Goal: Information Seeking & Learning: Learn about a topic

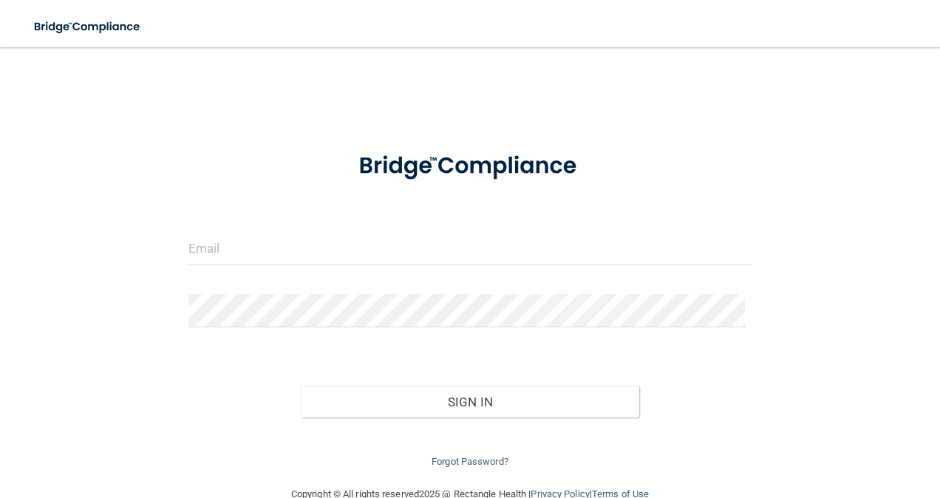
scroll to position [31, 0]
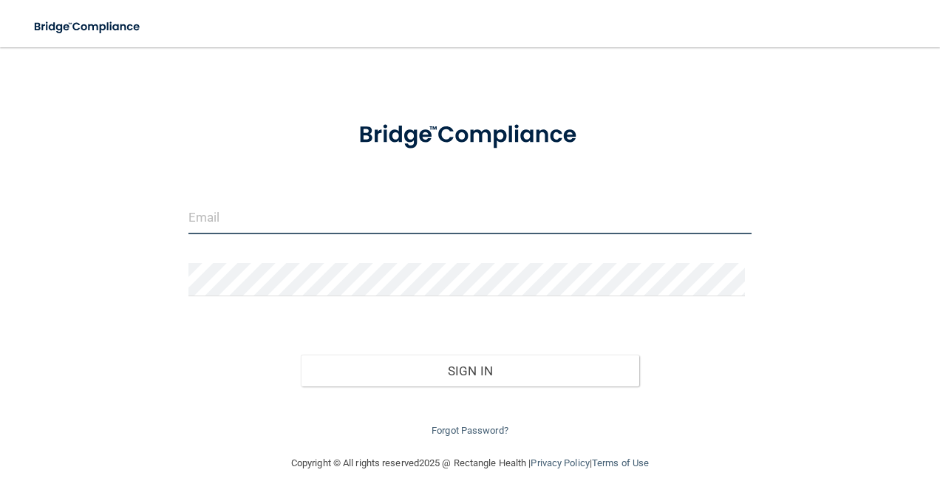
click at [378, 225] on input "email" at bounding box center [470, 217] width 564 height 33
type input "[EMAIL_ADDRESS][DOMAIN_NAME]"
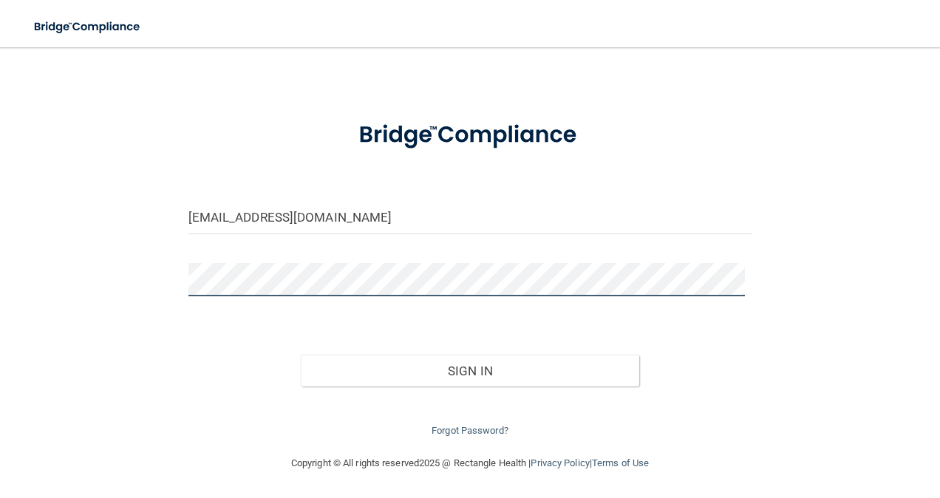
click at [301, 355] on button "Sign In" at bounding box center [470, 371] width 339 height 33
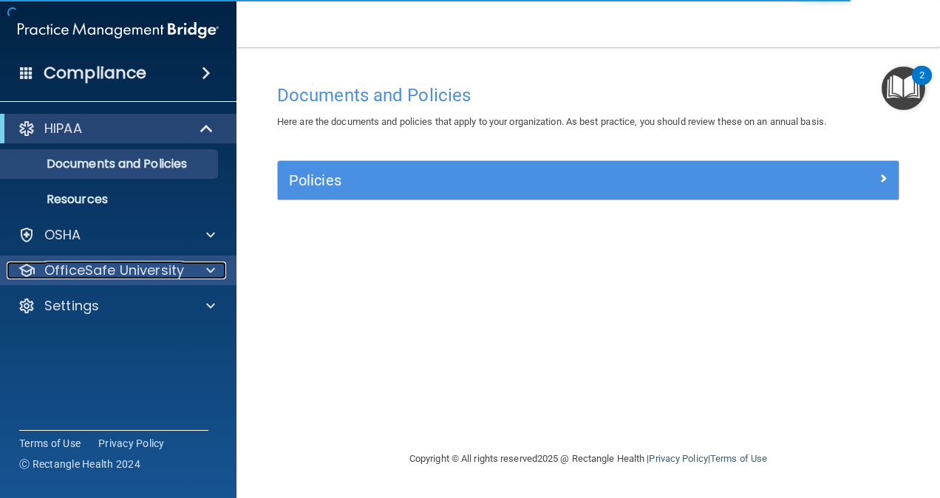
click at [143, 271] on p "OfficeSafe University" at bounding box center [114, 271] width 140 height 18
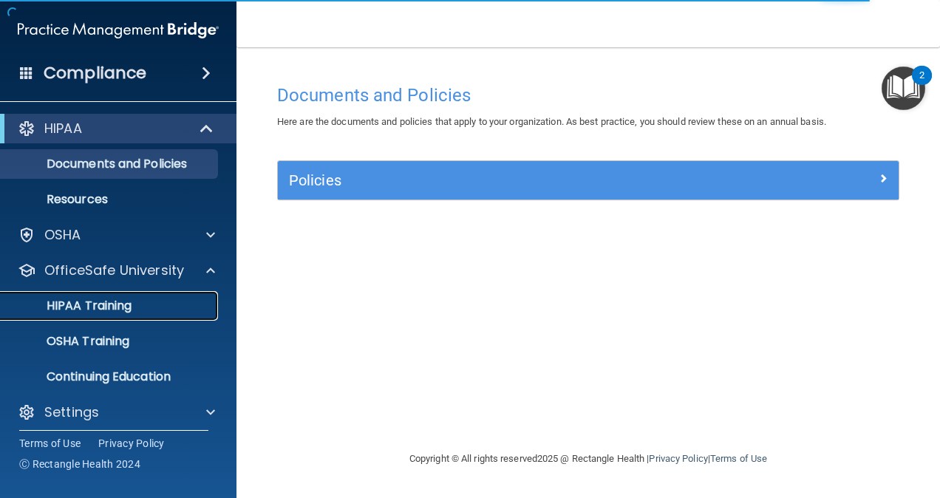
click at [140, 305] on div "HIPAA Training" at bounding box center [111, 306] width 202 height 15
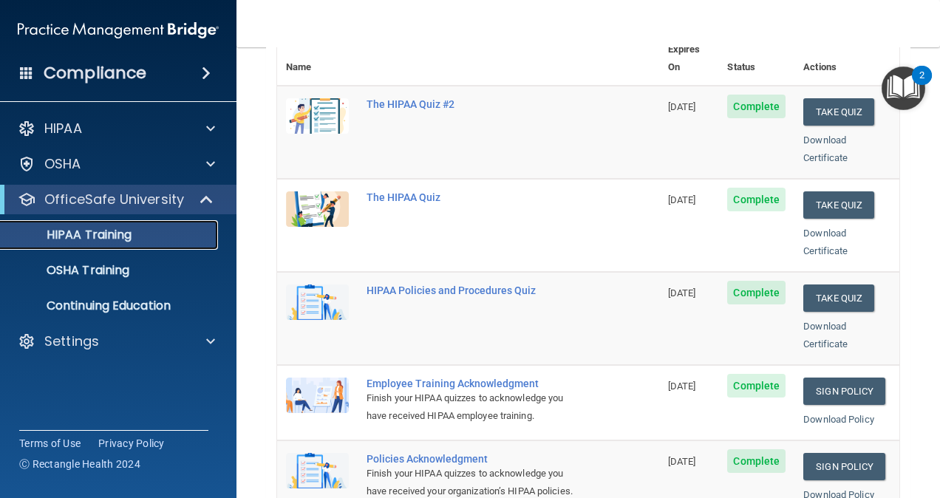
scroll to position [169, 0]
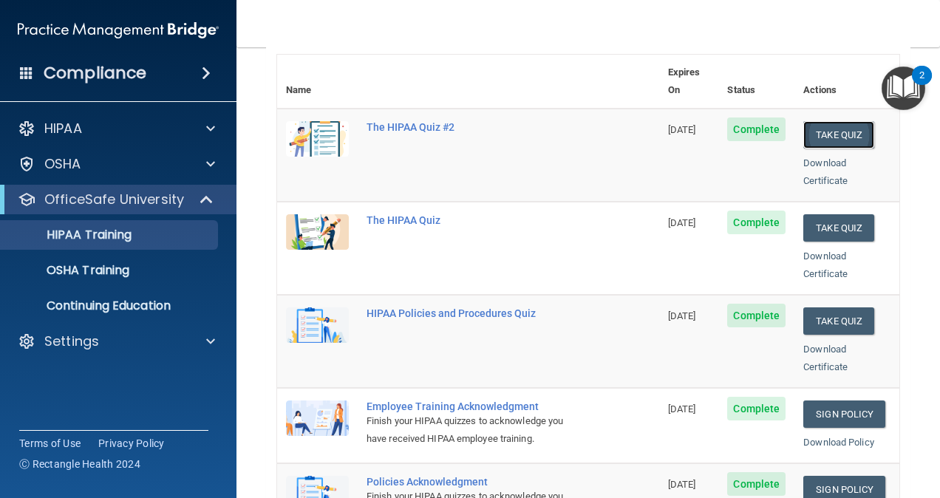
click at [834, 121] on button "Take Quiz" at bounding box center [839, 134] width 71 height 27
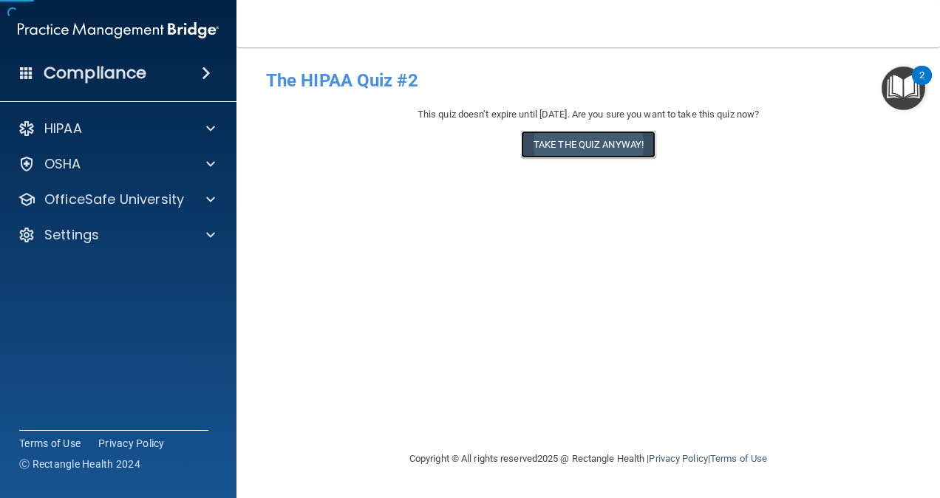
click at [596, 146] on button "Take the quiz anyway!" at bounding box center [588, 144] width 135 height 27
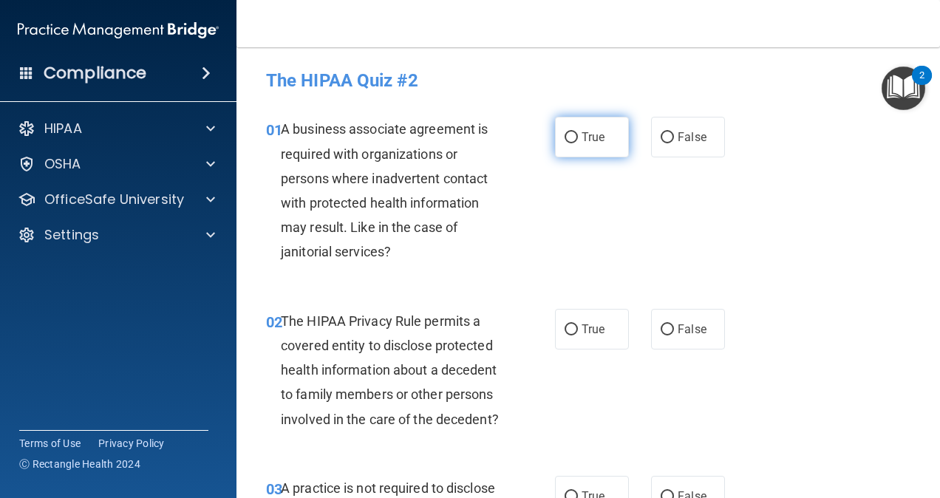
click at [573, 137] on label "True" at bounding box center [592, 137] width 74 height 41
click at [573, 137] on input "True" at bounding box center [571, 137] width 13 height 11
radio input "true"
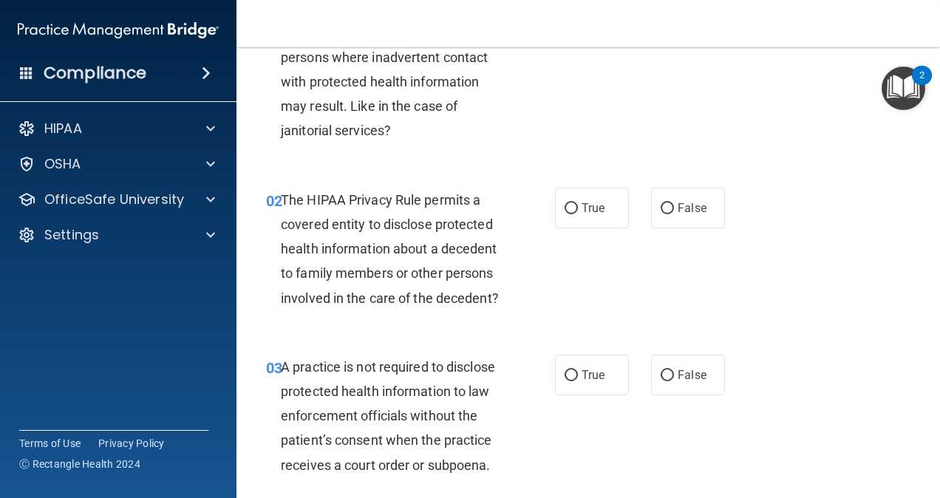
scroll to position [118, 0]
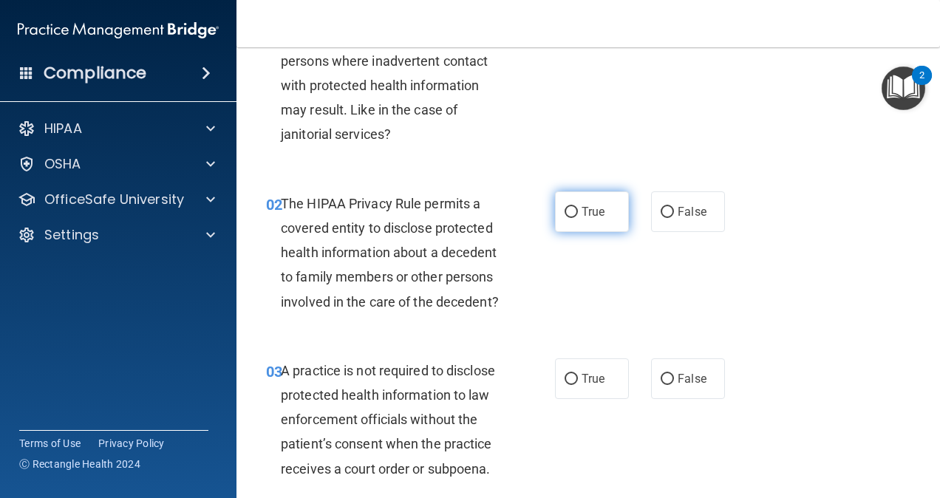
click at [597, 210] on span "True" at bounding box center [593, 212] width 23 height 14
click at [578, 210] on input "True" at bounding box center [571, 212] width 13 height 11
radio input "true"
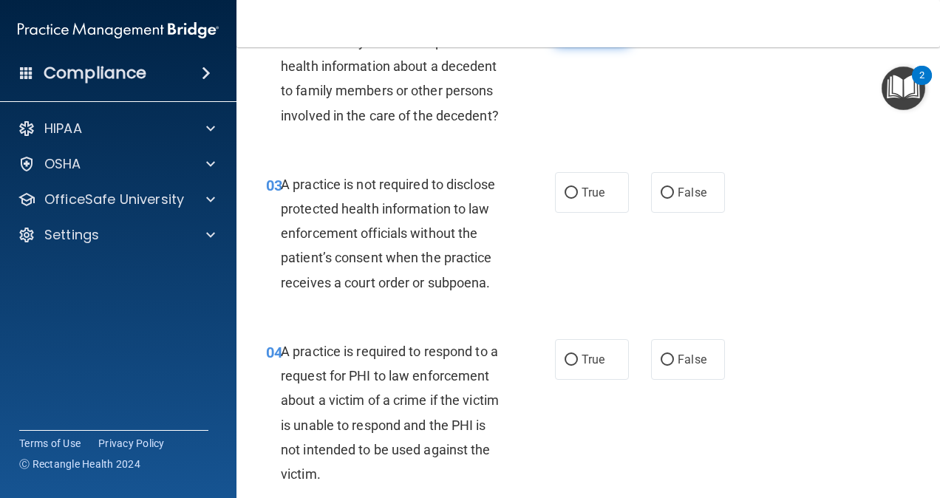
scroll to position [307, 0]
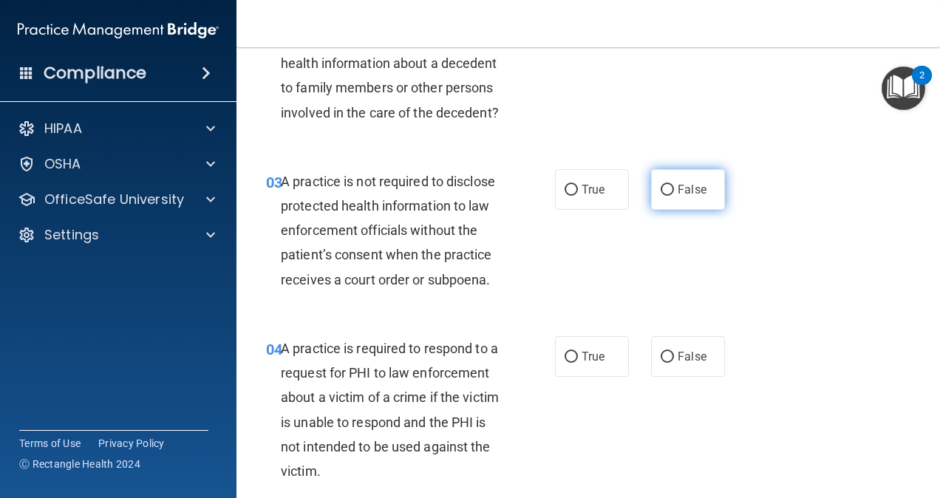
click at [674, 210] on label "False" at bounding box center [688, 189] width 74 height 41
click at [674, 196] on input "False" at bounding box center [667, 190] width 13 height 11
radio input "true"
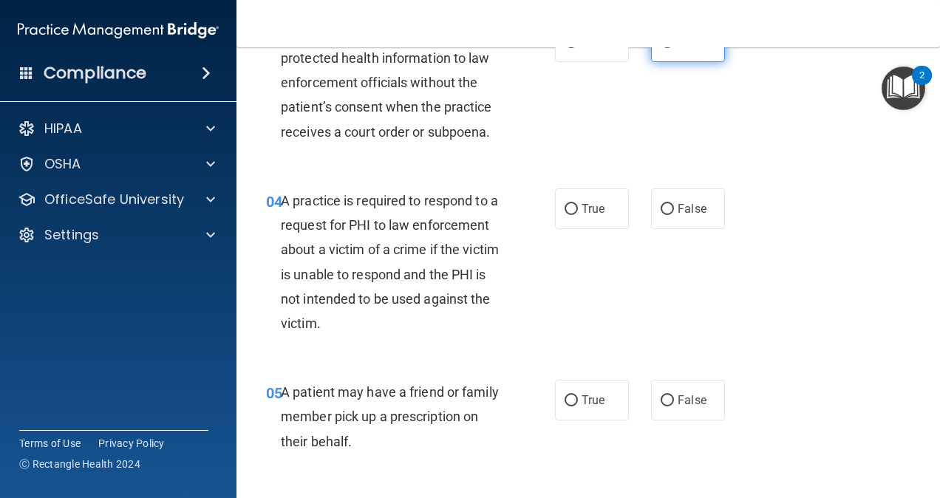
scroll to position [464, 0]
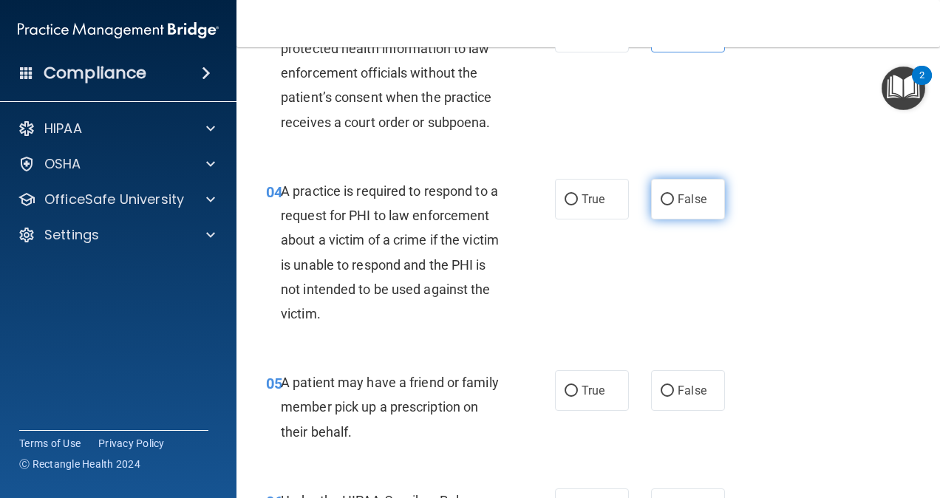
click at [668, 220] on label "False" at bounding box center [688, 199] width 74 height 41
click at [668, 205] on input "False" at bounding box center [667, 199] width 13 height 11
radio input "true"
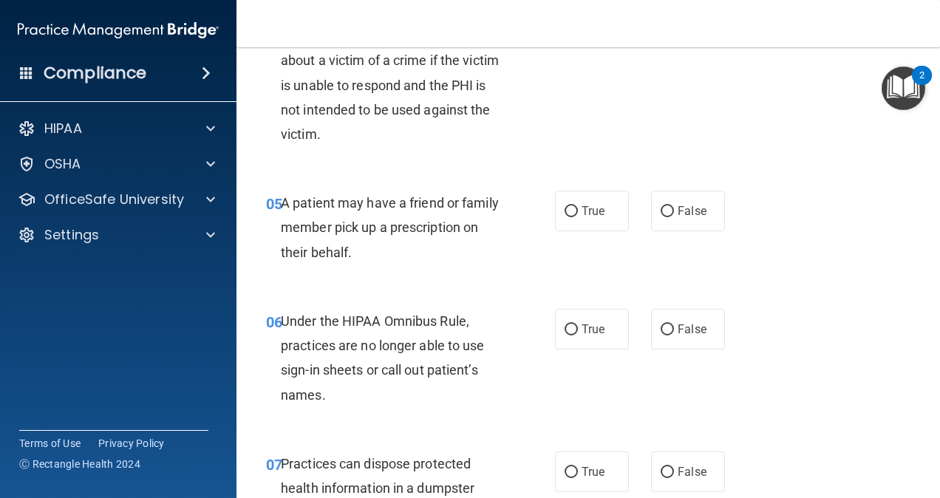
scroll to position [645, 0]
click at [594, 217] on span "True" at bounding box center [593, 210] width 23 height 14
click at [578, 217] on input "True" at bounding box center [571, 210] width 13 height 11
radio input "true"
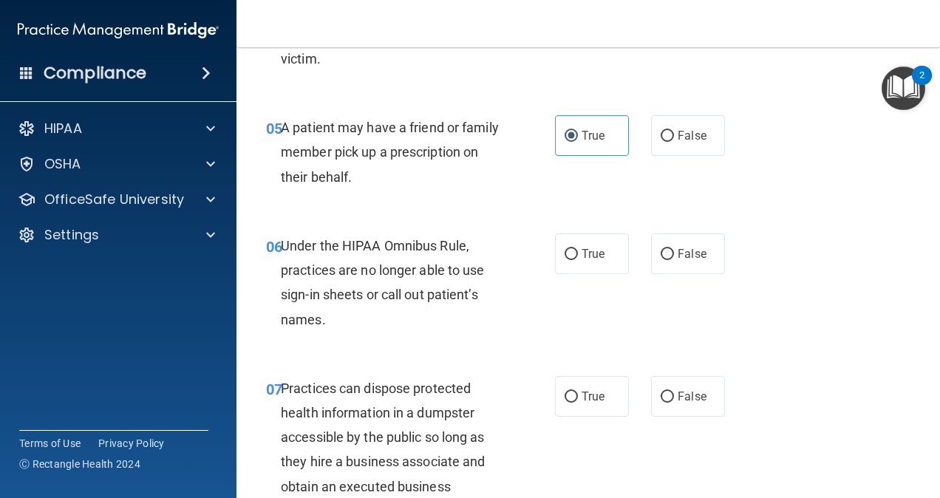
scroll to position [720, 0]
click at [658, 274] on label "False" at bounding box center [688, 253] width 74 height 41
click at [661, 259] on input "False" at bounding box center [667, 253] width 13 height 11
radio input "true"
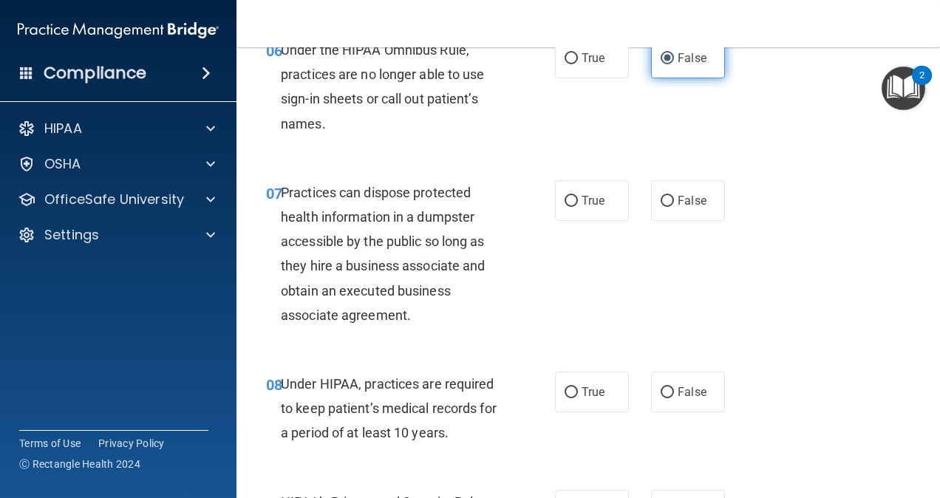
scroll to position [916, 0]
click at [673, 220] on label "False" at bounding box center [688, 200] width 74 height 41
click at [673, 206] on input "False" at bounding box center [667, 200] width 13 height 11
radio input "true"
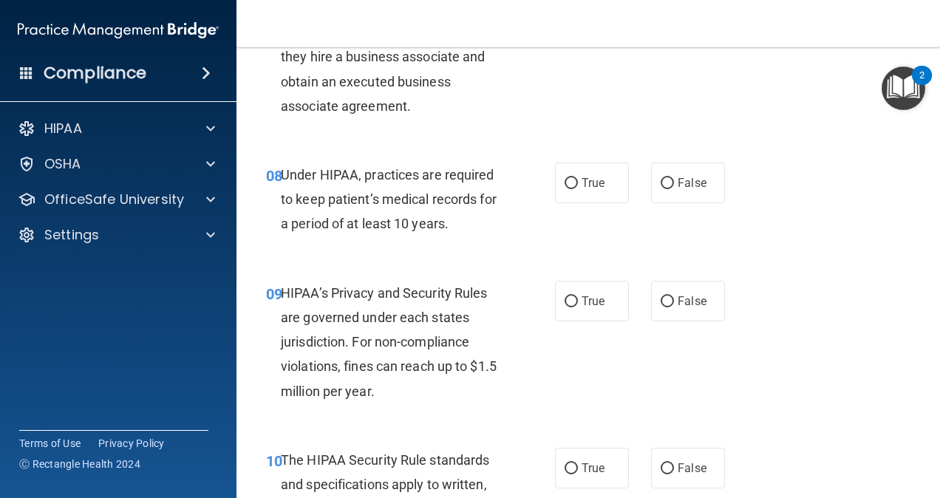
scroll to position [1125, 0]
click at [578, 203] on label "True" at bounding box center [592, 182] width 74 height 41
click at [578, 188] on input "True" at bounding box center [571, 182] width 13 height 11
radio input "true"
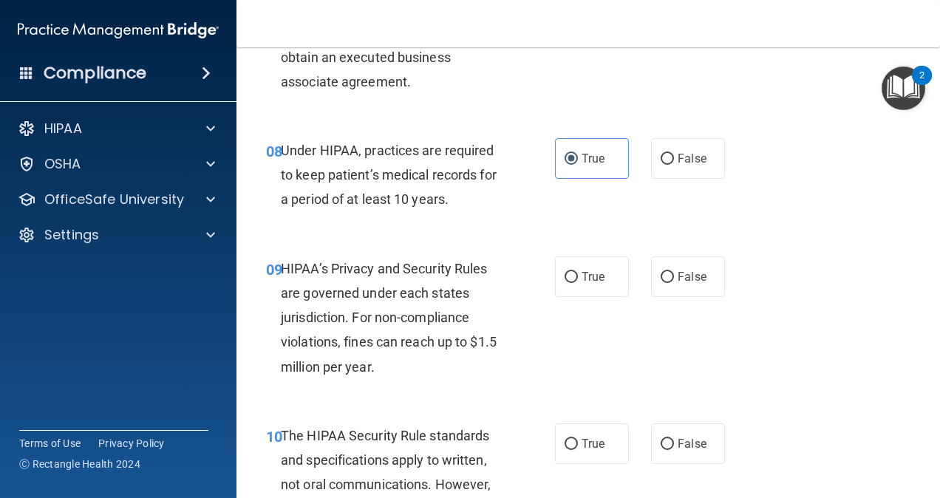
scroll to position [1149, 0]
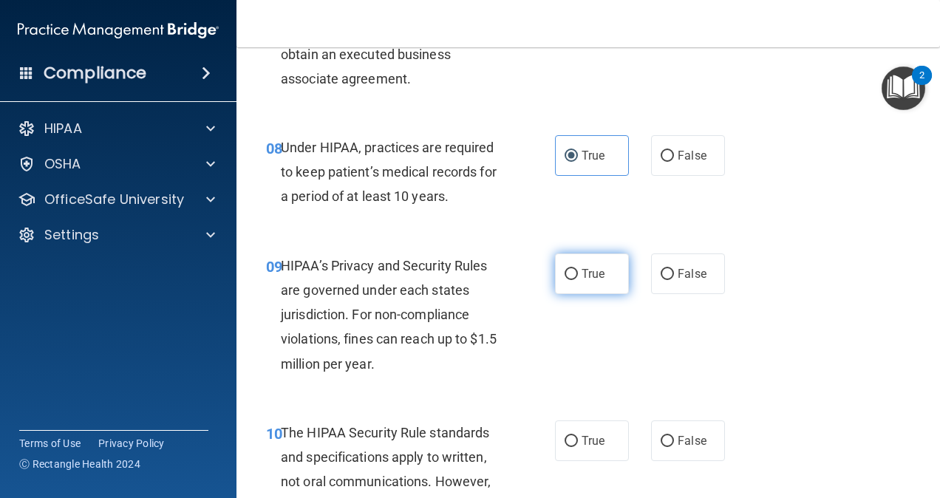
click at [582, 281] on span "True" at bounding box center [593, 274] width 23 height 14
click at [578, 280] on input "True" at bounding box center [571, 274] width 13 height 11
radio input "true"
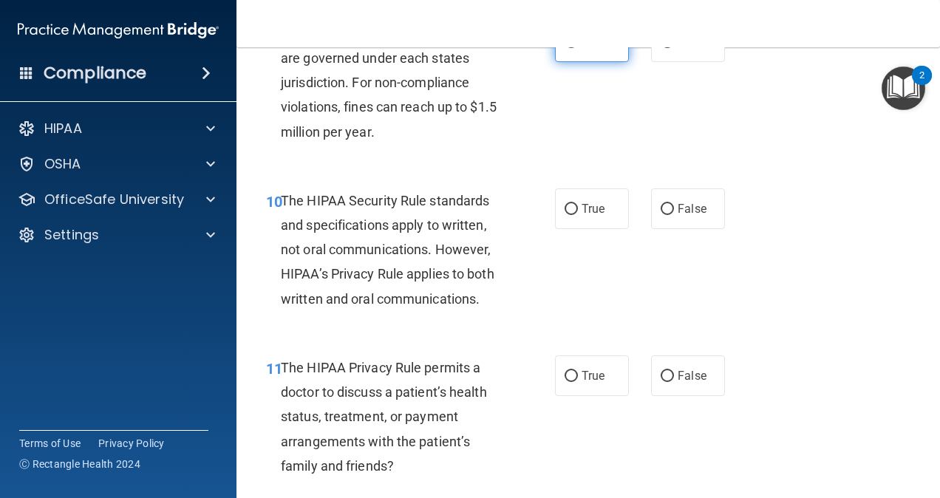
scroll to position [1387, 0]
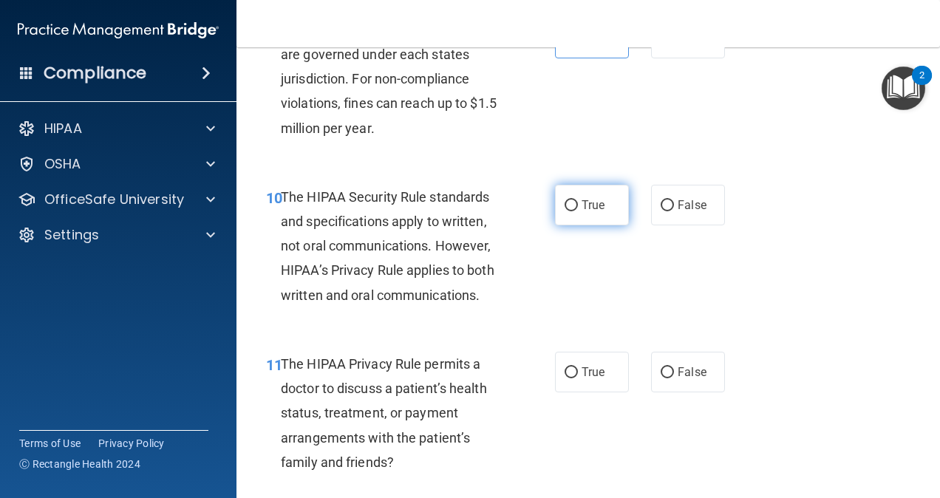
click at [573, 217] on label "True" at bounding box center [592, 205] width 74 height 41
click at [573, 211] on input "True" at bounding box center [571, 205] width 13 height 11
radio input "true"
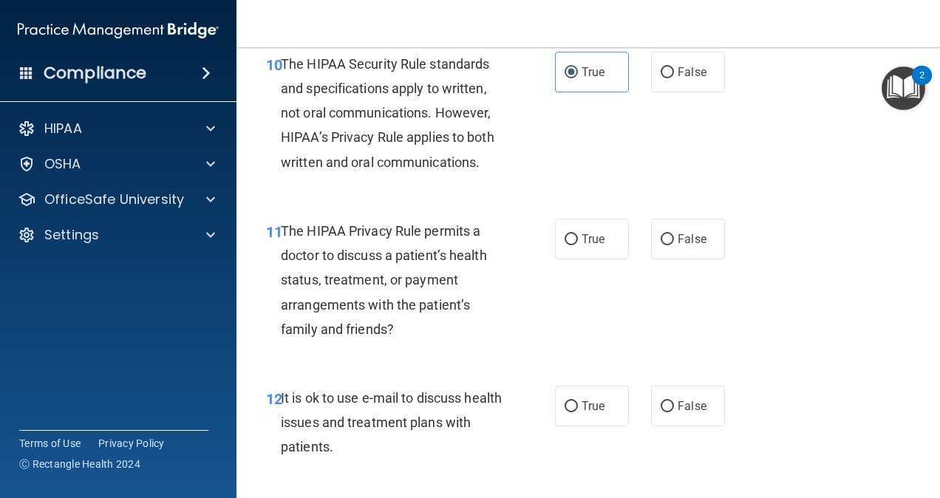
scroll to position [1518, 0]
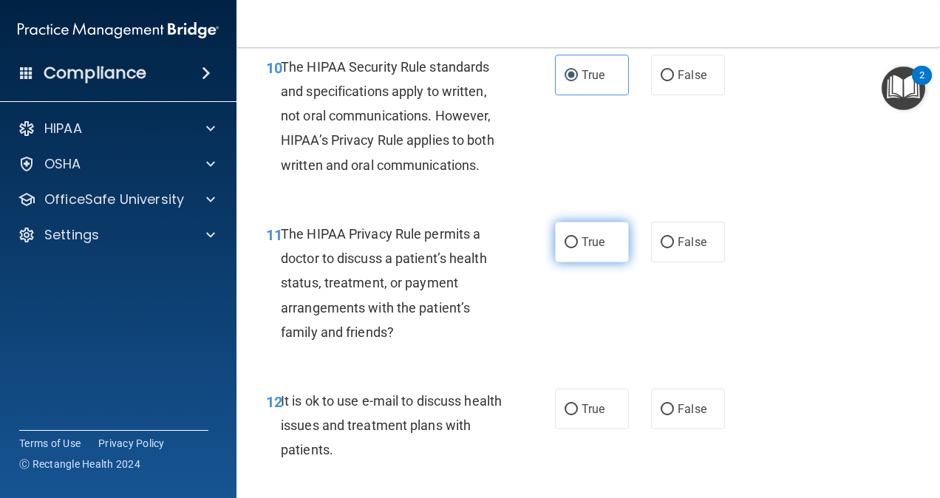
click at [611, 262] on label "True" at bounding box center [592, 242] width 74 height 41
click at [578, 248] on input "True" at bounding box center [571, 242] width 13 height 11
radio input "true"
click at [653, 262] on label "False" at bounding box center [688, 242] width 74 height 41
click at [661, 248] on input "False" at bounding box center [667, 242] width 13 height 11
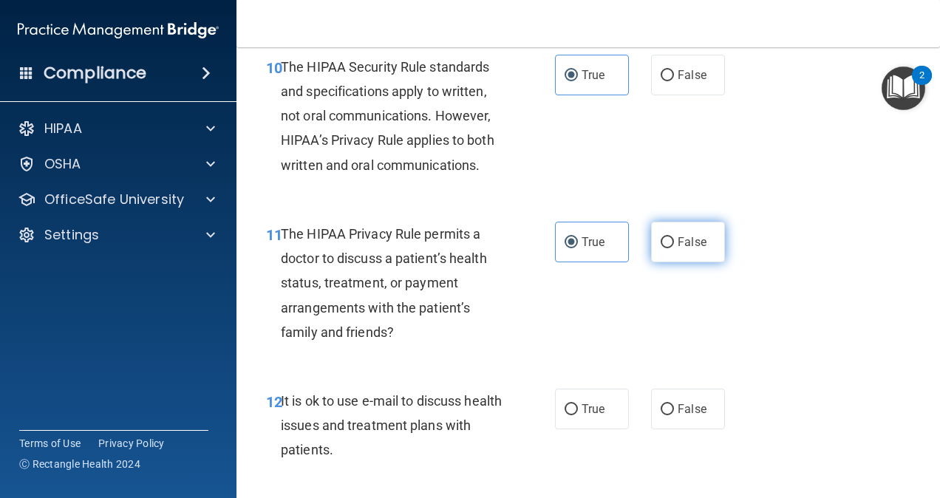
radio input "true"
radio input "false"
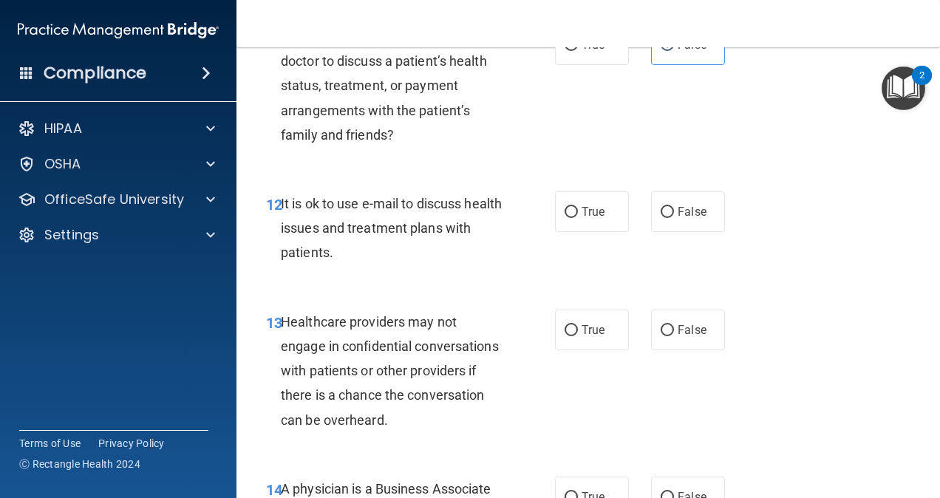
scroll to position [1716, 0]
click at [678, 218] on span "False" at bounding box center [692, 211] width 29 height 14
click at [673, 217] on input "False" at bounding box center [667, 211] width 13 height 11
radio input "true"
click at [678, 218] on span "False" at bounding box center [692, 211] width 29 height 14
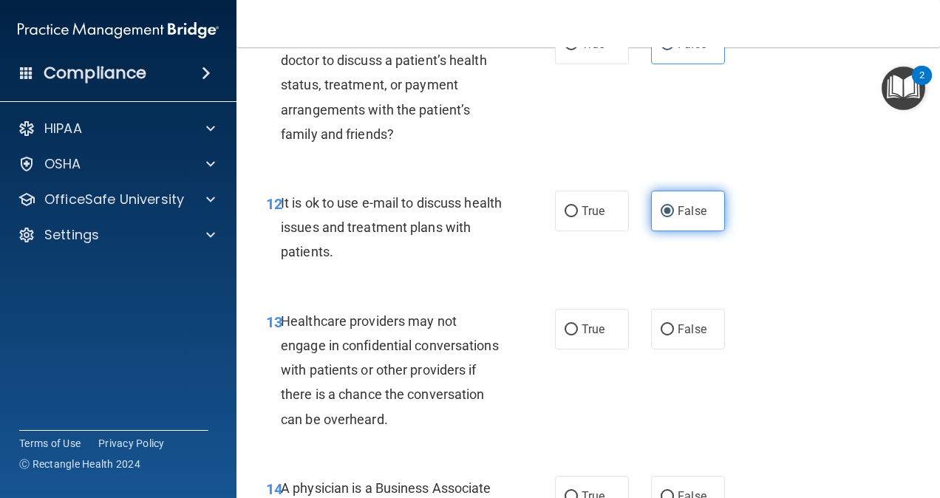
click at [673, 217] on input "False" at bounding box center [667, 211] width 13 height 11
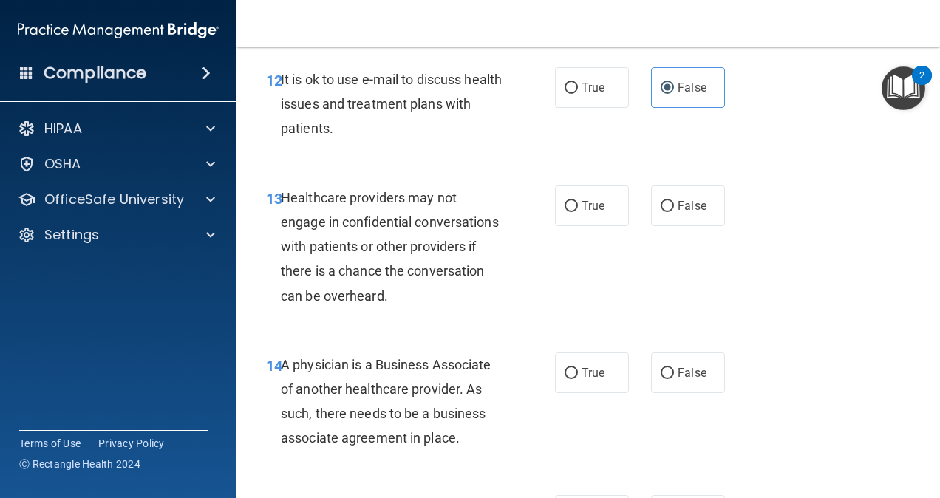
scroll to position [1840, 0]
click at [575, 223] on label "True" at bounding box center [592, 205] width 74 height 41
click at [575, 211] on input "True" at bounding box center [571, 205] width 13 height 11
radio input "true"
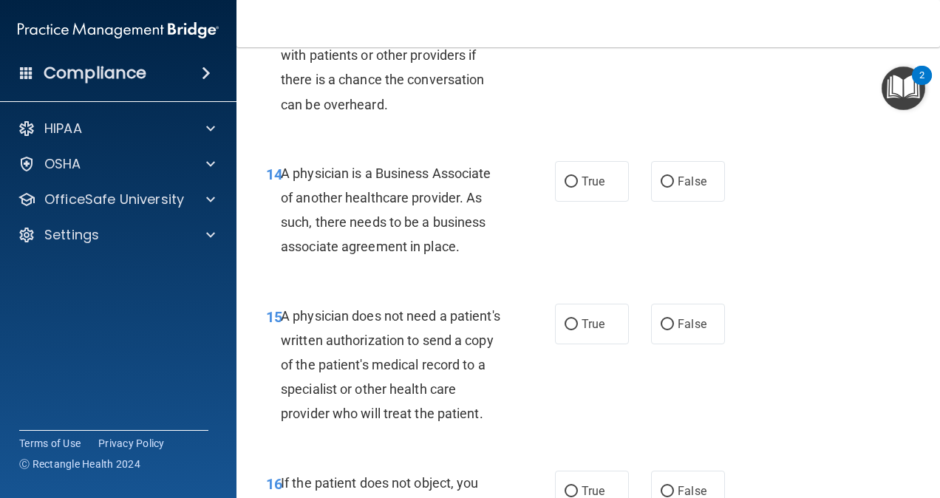
scroll to position [2030, 0]
click at [614, 203] on label "True" at bounding box center [592, 182] width 74 height 41
click at [578, 188] on input "True" at bounding box center [571, 182] width 13 height 11
radio input "true"
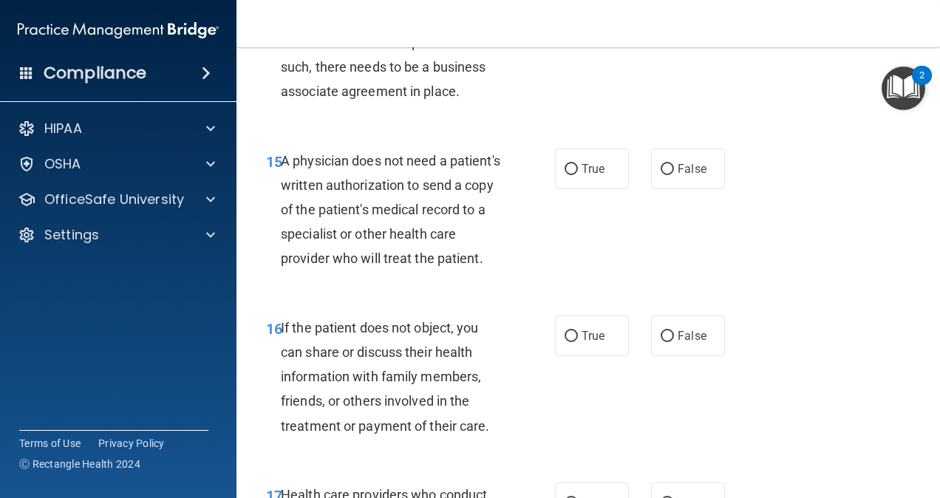
scroll to position [2185, 0]
click at [588, 190] on label "True" at bounding box center [592, 169] width 74 height 41
click at [578, 176] on input "True" at bounding box center [571, 170] width 13 height 11
radio input "true"
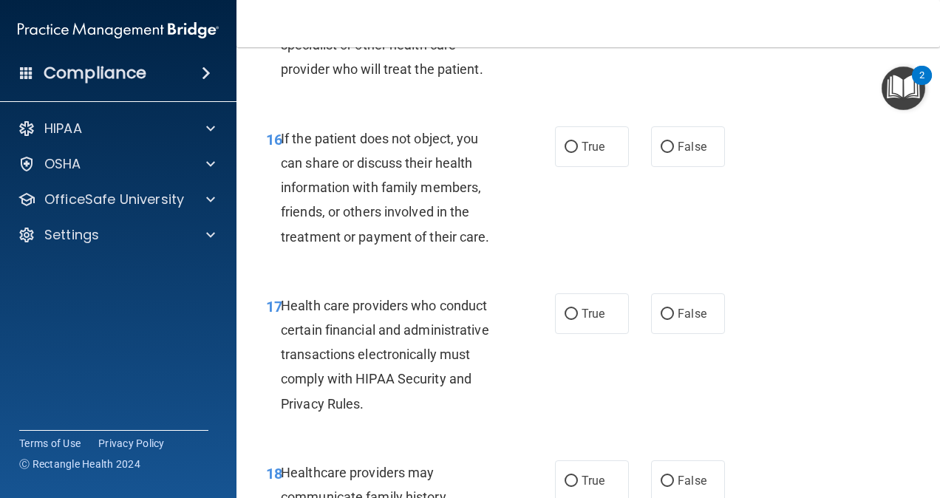
scroll to position [2375, 0]
click at [594, 167] on label "True" at bounding box center [592, 146] width 74 height 41
click at [578, 153] on input "True" at bounding box center [571, 147] width 13 height 11
radio input "true"
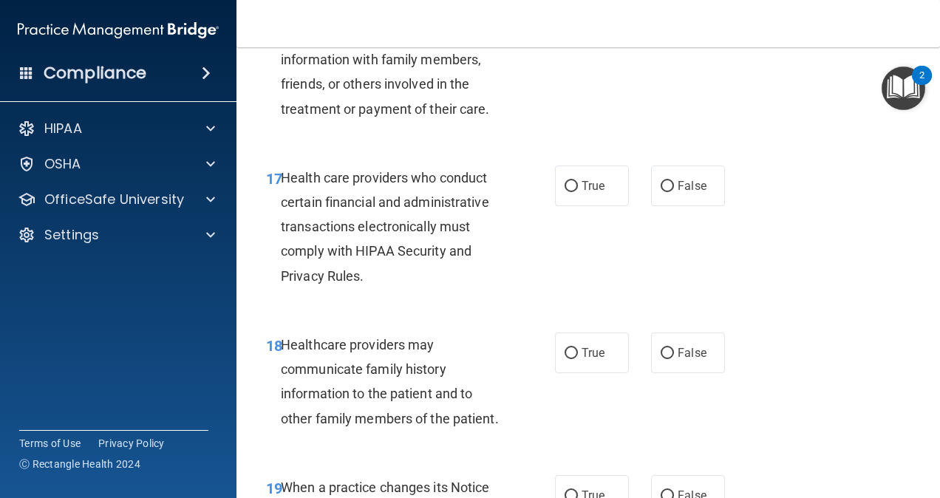
scroll to position [2504, 0]
click at [605, 205] on label "True" at bounding box center [592, 185] width 74 height 41
click at [578, 191] on input "True" at bounding box center [571, 185] width 13 height 11
radio input "true"
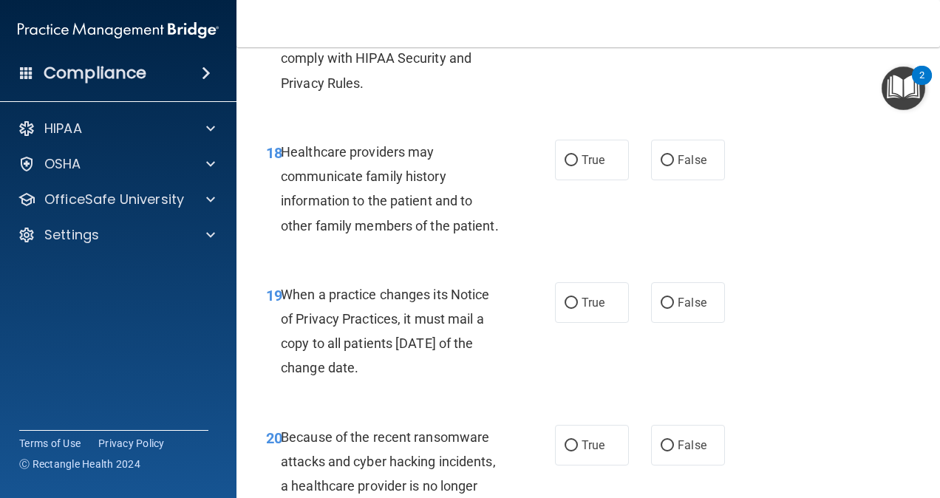
scroll to position [2697, 0]
click at [608, 180] on label "True" at bounding box center [592, 159] width 74 height 41
click at [578, 166] on input "True" at bounding box center [571, 159] width 13 height 11
radio input "true"
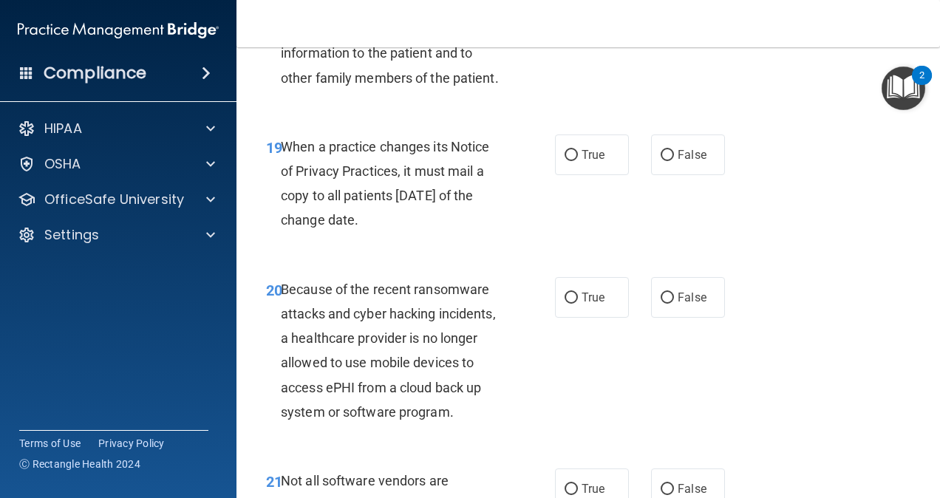
scroll to position [2856, 0]
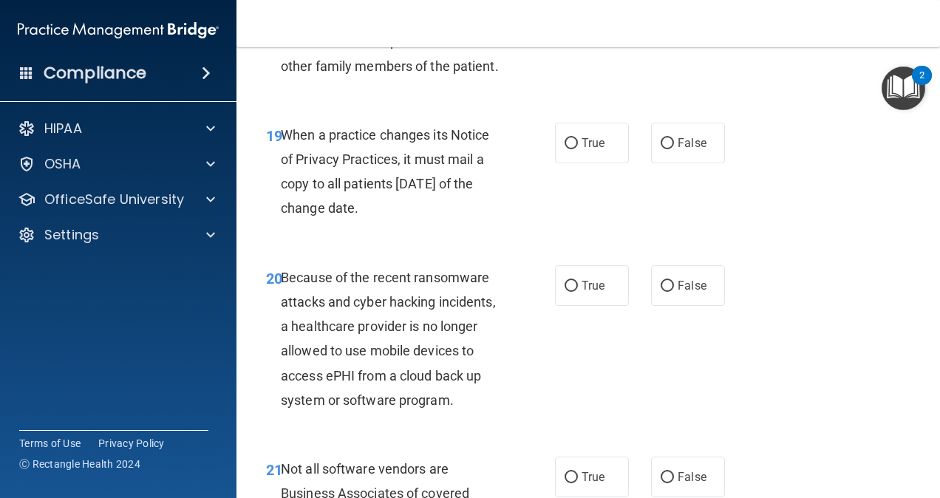
click at [577, 193] on div "19 When a practice changes its Notice of Privacy Practices, it must mail a copy…" at bounding box center [588, 175] width 667 height 143
click at [589, 163] on label "True" at bounding box center [592, 143] width 74 height 41
click at [578, 149] on input "True" at bounding box center [571, 143] width 13 height 11
radio input "true"
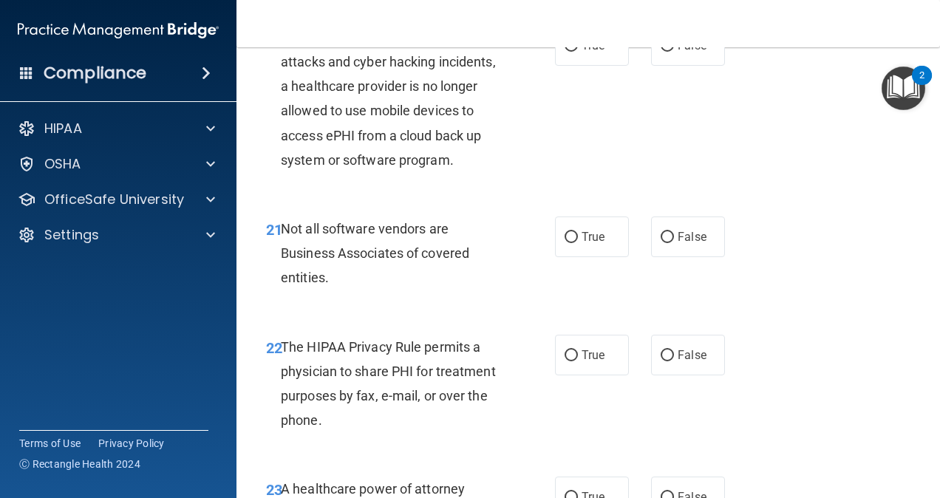
scroll to position [3097, 0]
click at [653, 64] on label "False" at bounding box center [688, 44] width 74 height 41
click at [661, 50] on input "False" at bounding box center [667, 44] width 13 height 11
radio input "true"
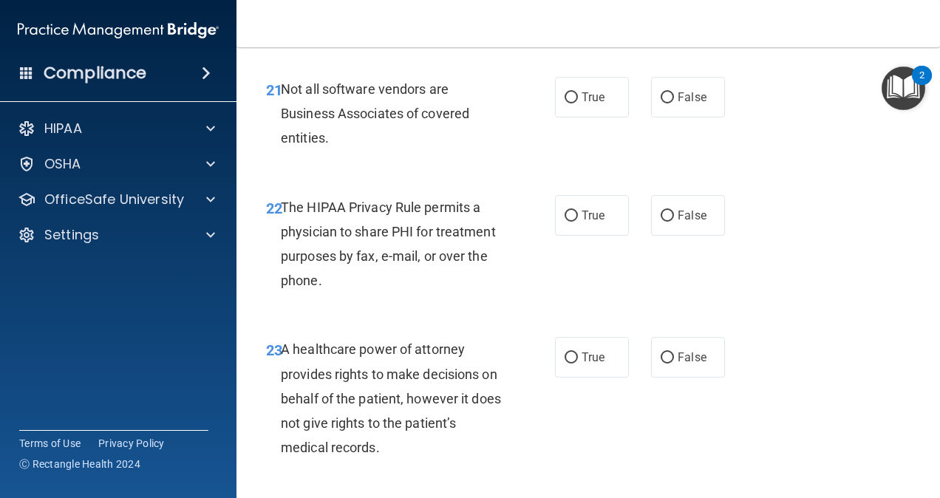
scroll to position [3236, 0]
click at [593, 117] on label "True" at bounding box center [592, 96] width 74 height 41
click at [578, 103] on input "True" at bounding box center [571, 97] width 13 height 11
radio input "true"
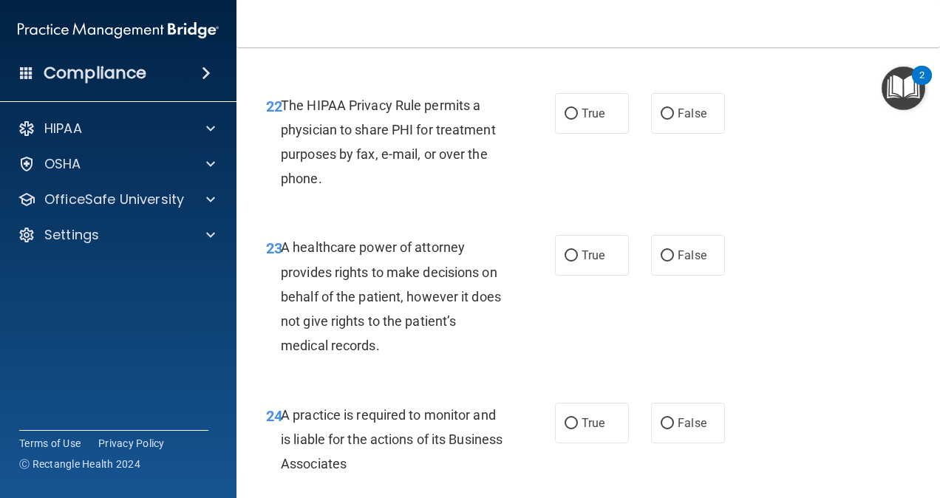
scroll to position [3338, 0]
click at [583, 120] on span "True" at bounding box center [593, 113] width 23 height 14
click at [578, 119] on input "True" at bounding box center [571, 113] width 13 height 11
radio input "true"
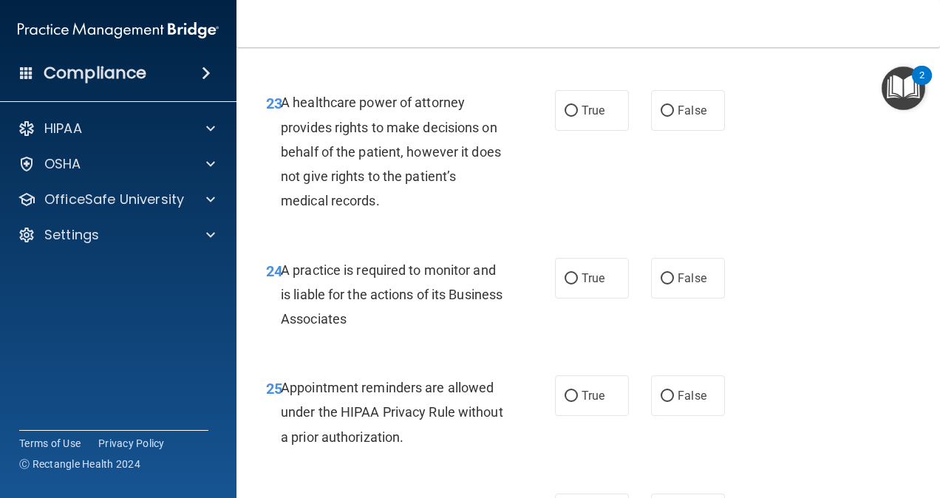
scroll to position [3483, 0]
click at [651, 130] on label "False" at bounding box center [688, 109] width 74 height 41
click at [661, 116] on input "False" at bounding box center [667, 110] width 13 height 11
radio input "true"
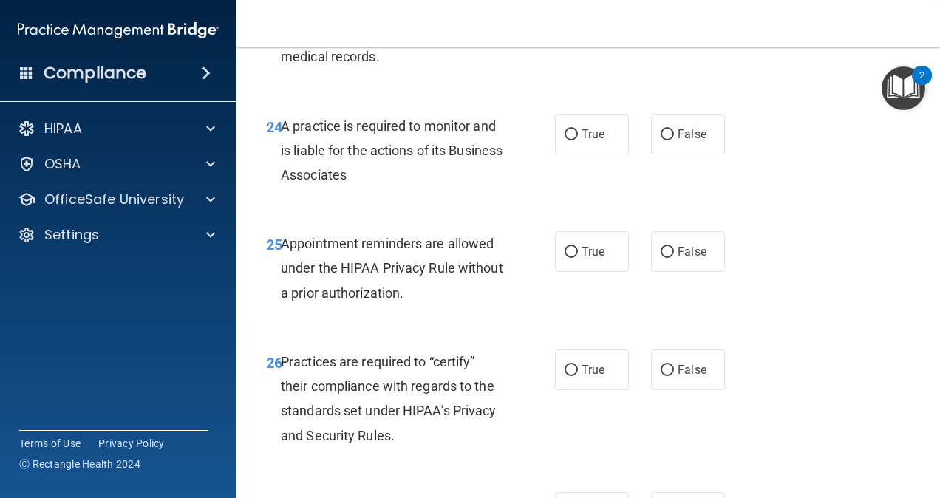
scroll to position [3638, 0]
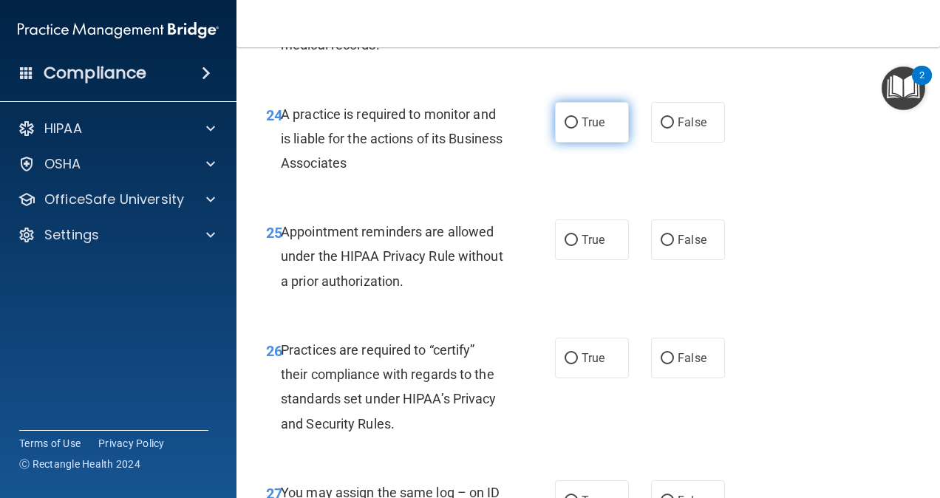
click at [588, 129] on span "True" at bounding box center [593, 122] width 23 height 14
click at [578, 129] on input "True" at bounding box center [571, 123] width 13 height 11
radio input "true"
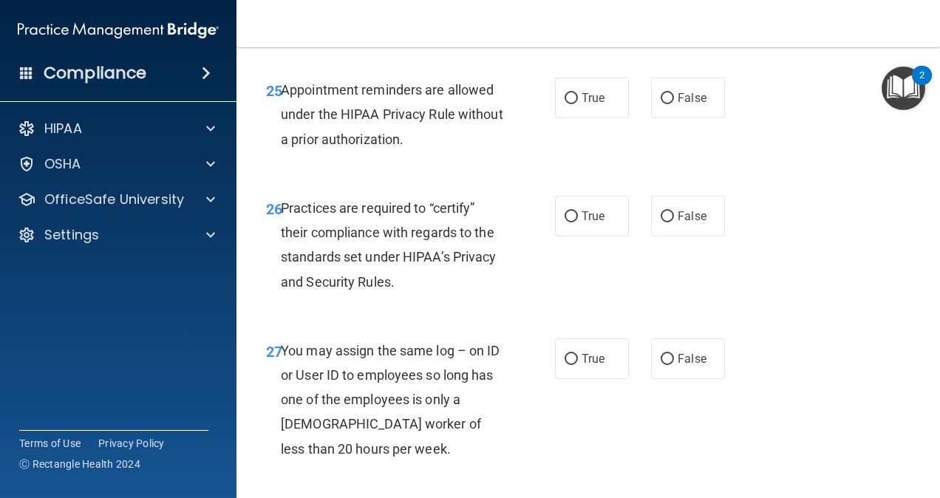
scroll to position [3783, 0]
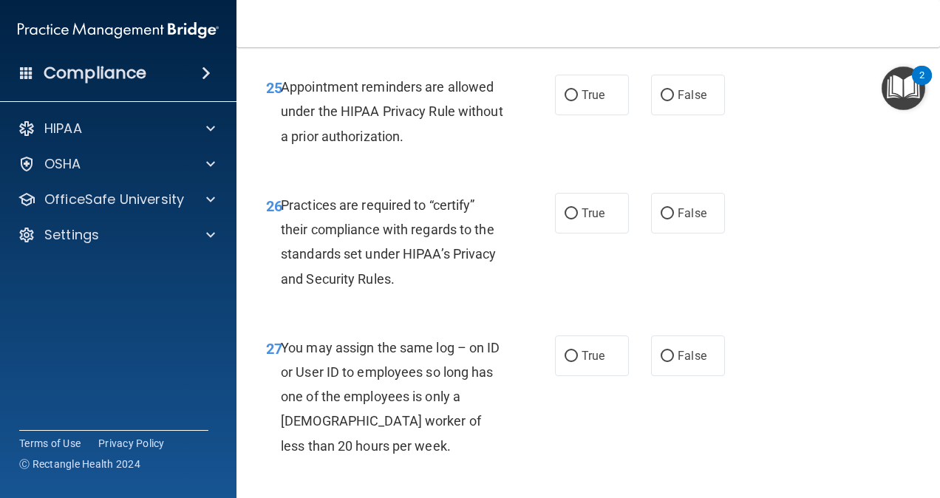
click at [696, 133] on div "25 Appointment reminders are allowed under the HIPAA Privacy Rule without a pri…" at bounding box center [588, 115] width 667 height 118
click at [667, 115] on label "False" at bounding box center [688, 95] width 74 height 41
click at [667, 101] on input "False" at bounding box center [667, 95] width 13 height 11
radio input "true"
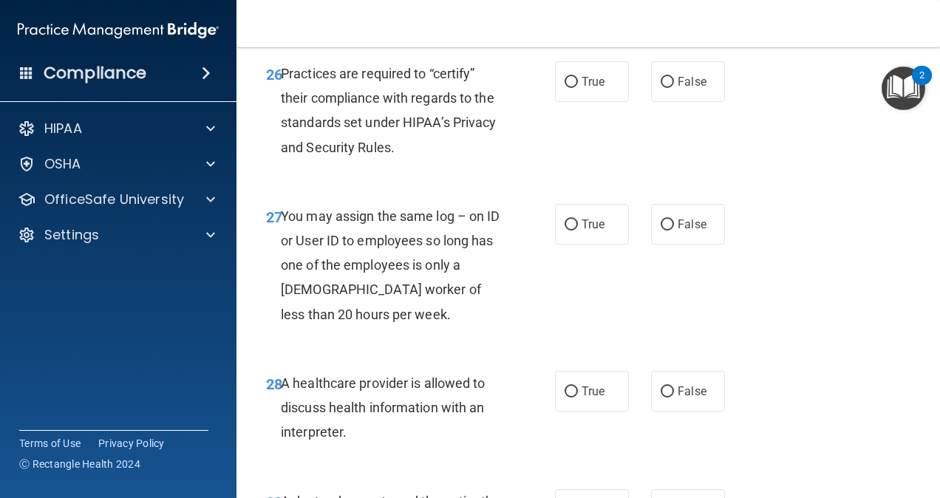
scroll to position [3916, 0]
click at [565, 87] on input "True" at bounding box center [571, 81] width 13 height 11
radio input "true"
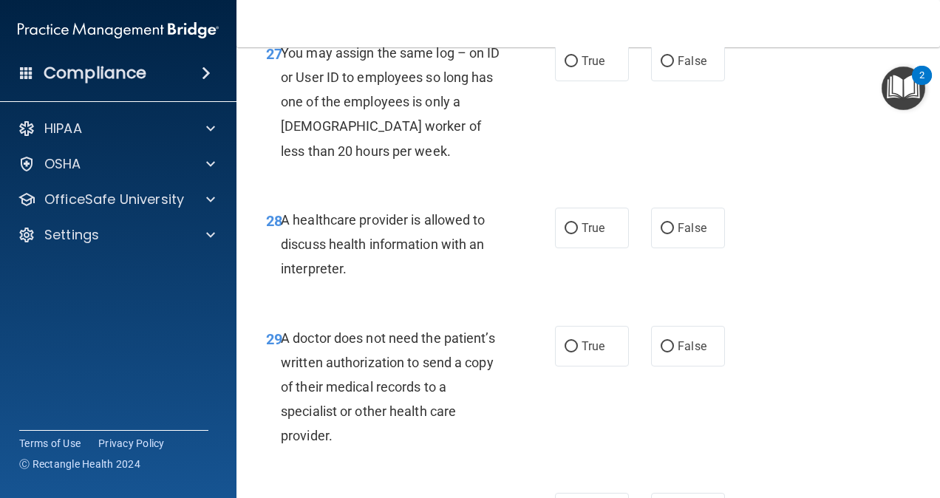
scroll to position [4079, 0]
click at [664, 154] on div "27 You may assign the same log – on ID or User ID to employees so long has one …" at bounding box center [588, 104] width 667 height 167
click at [678, 67] on span "False" at bounding box center [692, 60] width 29 height 14
click at [671, 67] on input "False" at bounding box center [667, 60] width 13 height 11
radio input "true"
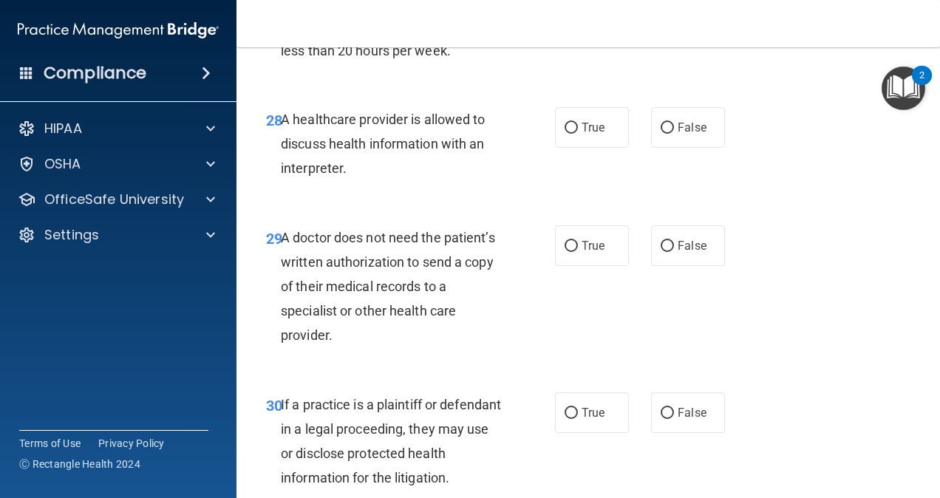
scroll to position [4179, 0]
click at [593, 134] on span "True" at bounding box center [593, 127] width 23 height 14
click at [578, 133] on input "True" at bounding box center [571, 127] width 13 height 11
radio input "true"
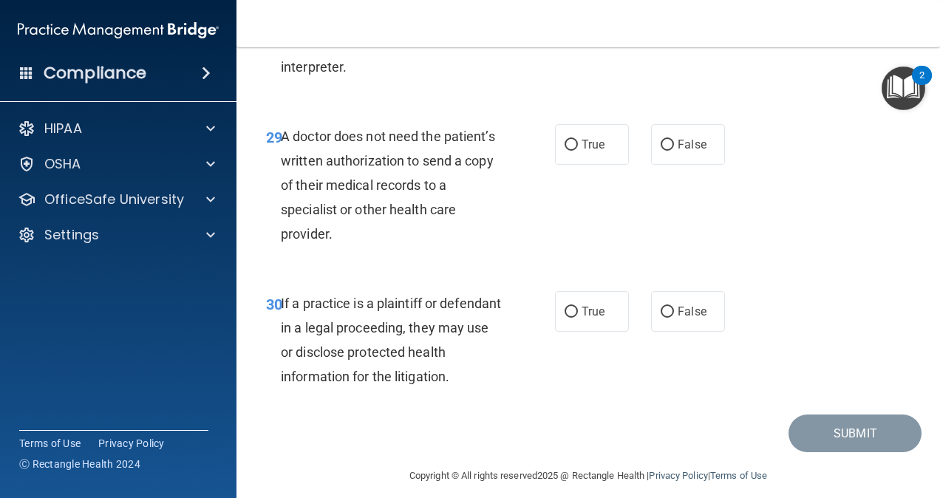
scroll to position [4279, 0]
click at [679, 34] on span "False" at bounding box center [692, 27] width 29 height 14
click at [674, 33] on input "False" at bounding box center [667, 27] width 13 height 11
radio input "true"
radio input "false"
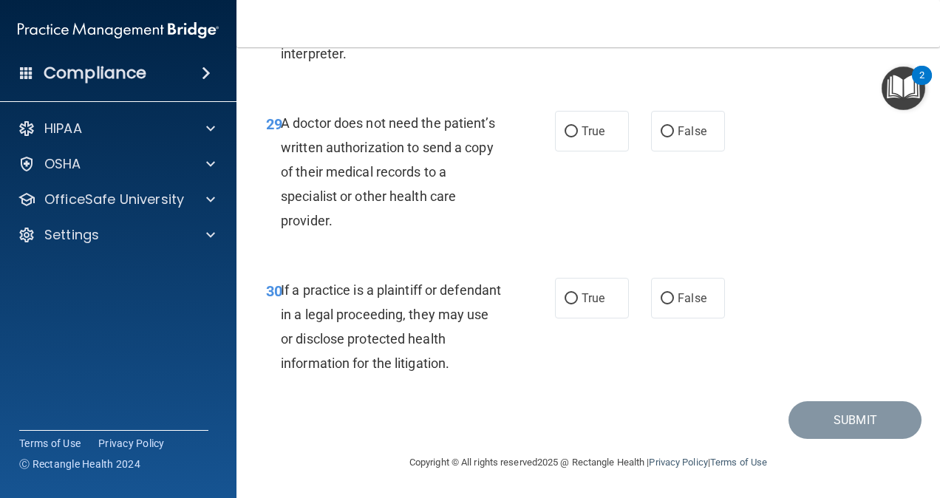
scroll to position [4307, 0]
click at [591, 152] on label "True" at bounding box center [592, 131] width 74 height 41
click at [578, 137] on input "True" at bounding box center [571, 131] width 13 height 11
radio input "true"
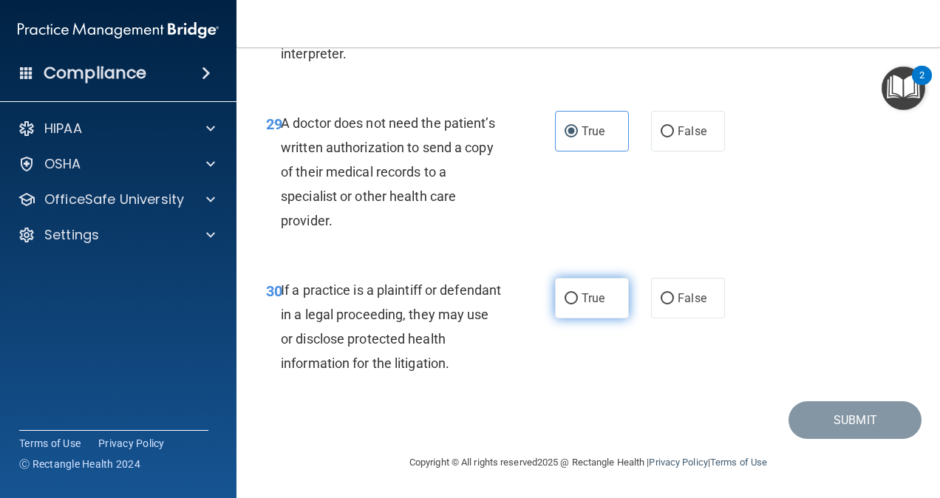
click at [586, 290] on label "True" at bounding box center [592, 298] width 74 height 41
click at [578, 293] on input "True" at bounding box center [571, 298] width 13 height 11
radio input "true"
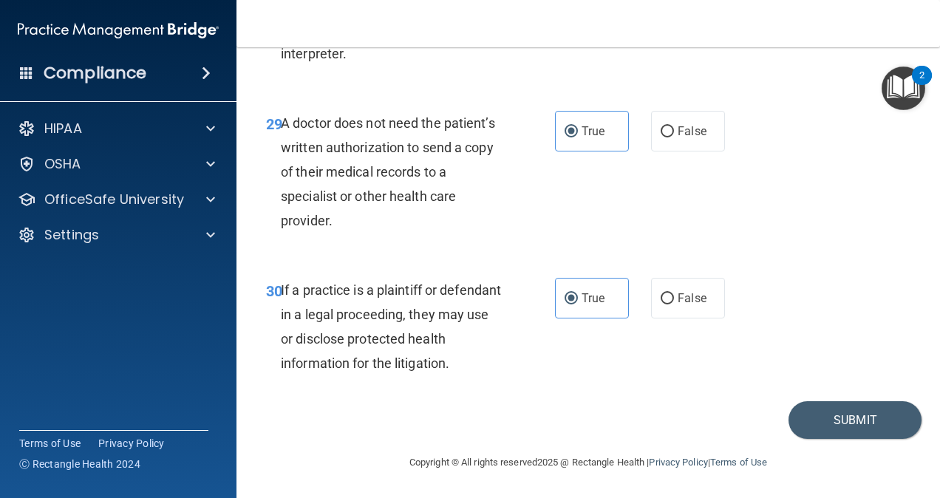
scroll to position [4304, 0]
click at [849, 439] on button "Submit" at bounding box center [855, 420] width 133 height 38
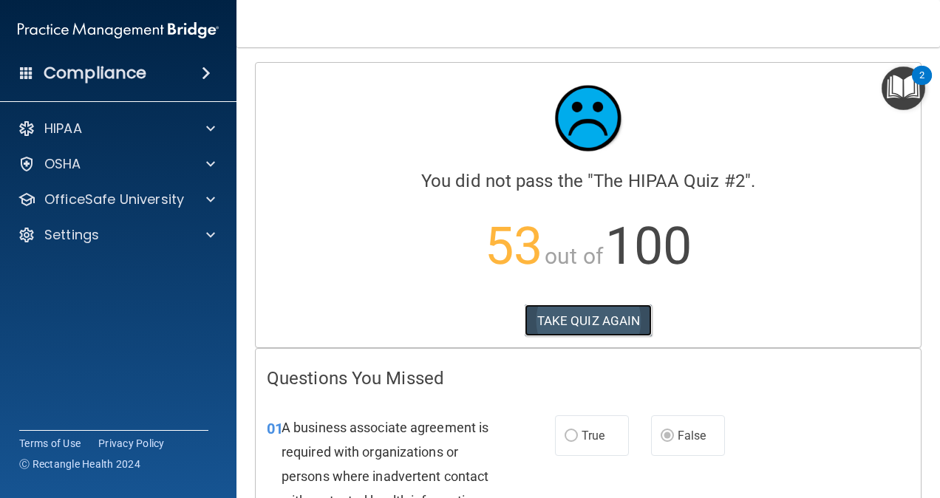
click at [602, 308] on button "TAKE QUIZ AGAIN" at bounding box center [589, 321] width 128 height 33
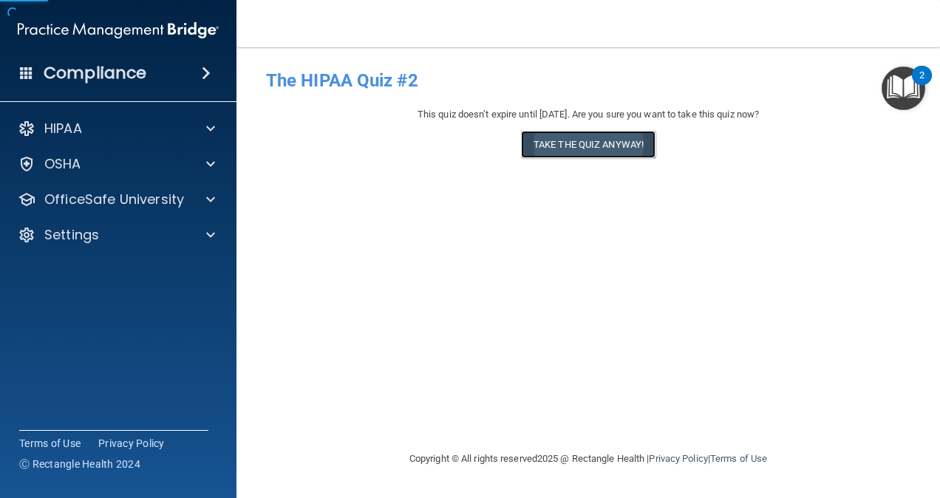
click at [596, 148] on button "Take the quiz anyway!" at bounding box center [588, 144] width 135 height 27
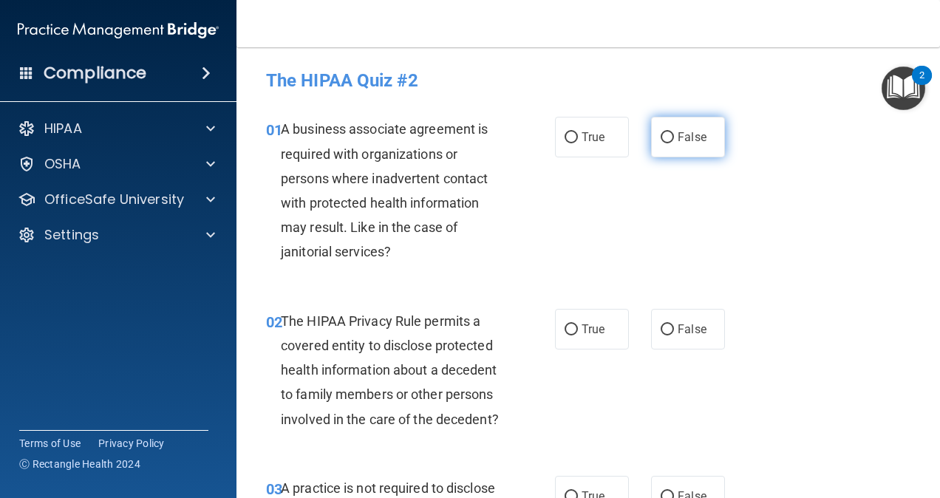
click at [678, 133] on span "False" at bounding box center [692, 137] width 29 height 14
click at [673, 133] on input "False" at bounding box center [667, 137] width 13 height 11
radio input "true"
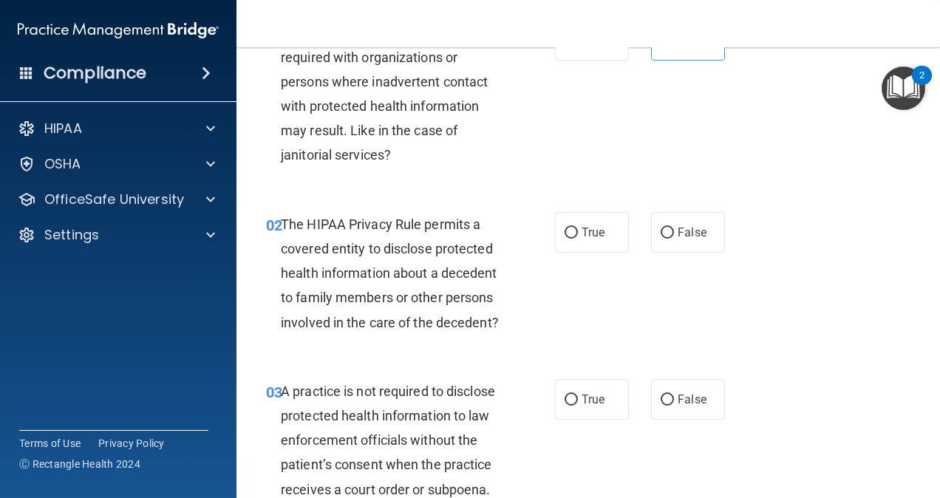
scroll to position [98, 0]
click at [661, 232] on input "False" at bounding box center [667, 232] width 13 height 11
radio input "true"
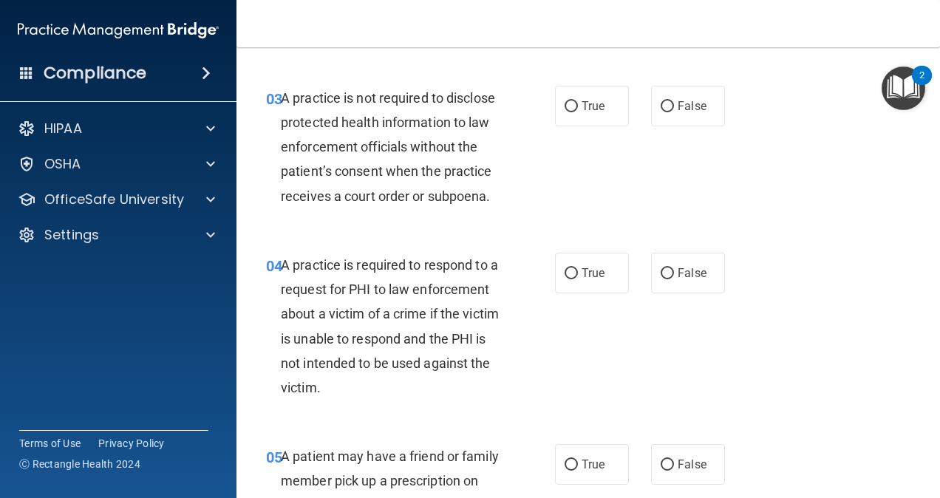
scroll to position [391, 0]
click at [678, 112] on span "False" at bounding box center [692, 105] width 29 height 14
click at [671, 112] on input "False" at bounding box center [667, 106] width 13 height 11
radio input "true"
click at [575, 293] on label "True" at bounding box center [592, 272] width 74 height 41
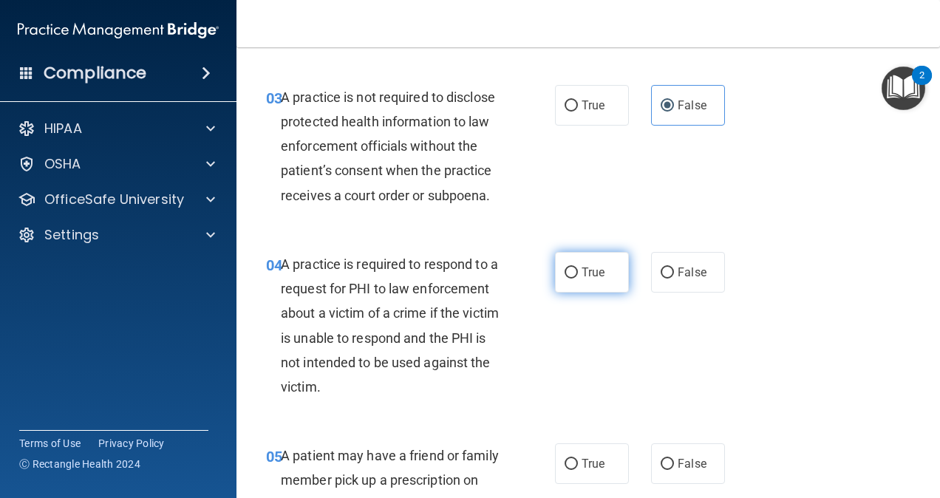
click at [575, 279] on input "True" at bounding box center [571, 273] width 13 height 11
radio input "true"
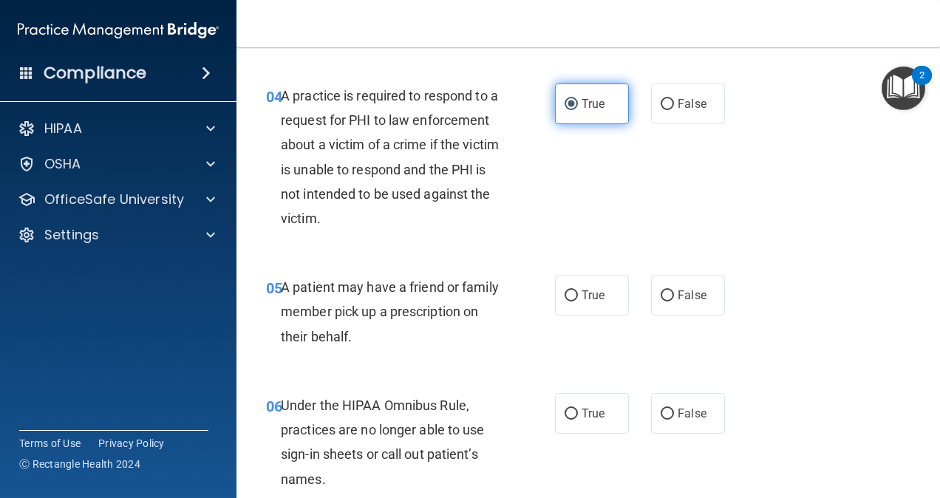
scroll to position [609, 0]
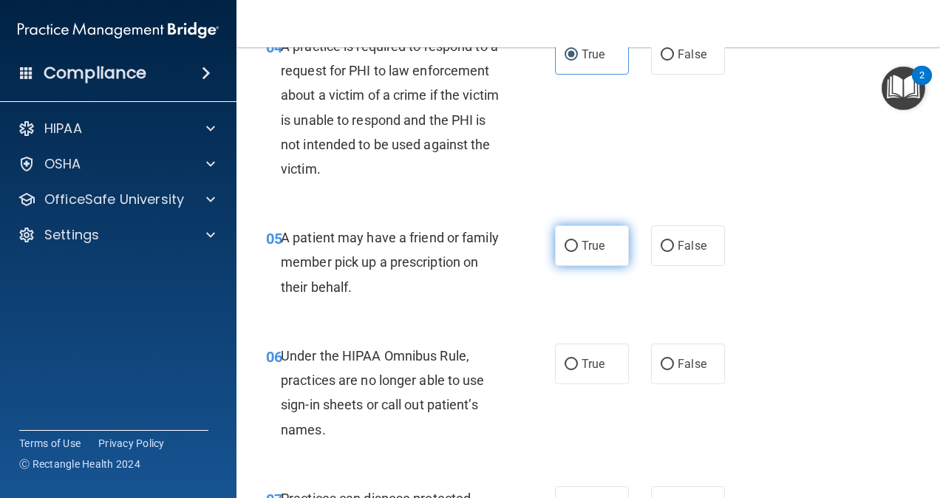
click at [609, 266] on label "True" at bounding box center [592, 245] width 74 height 41
click at [578, 252] on input "True" at bounding box center [571, 246] width 13 height 11
radio input "true"
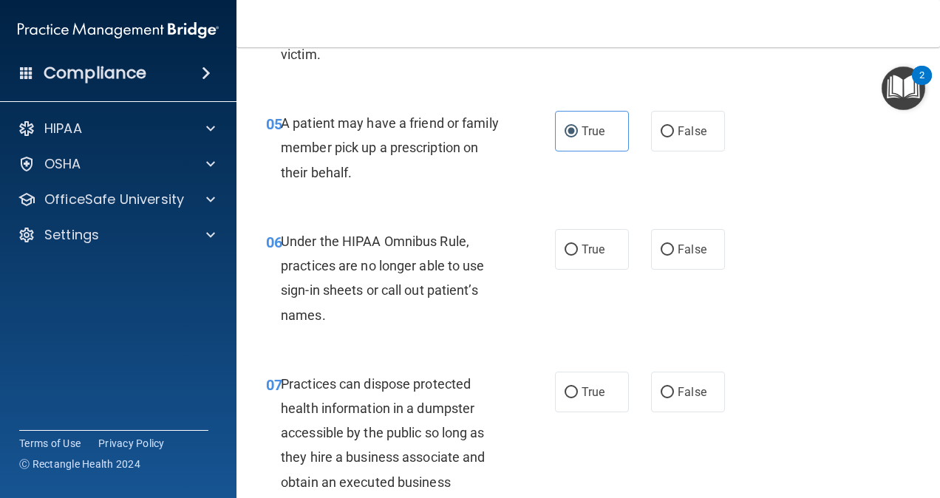
scroll to position [723, 0]
click at [678, 257] on span "False" at bounding box center [692, 250] width 29 height 14
click at [674, 257] on input "False" at bounding box center [667, 250] width 13 height 11
radio input "true"
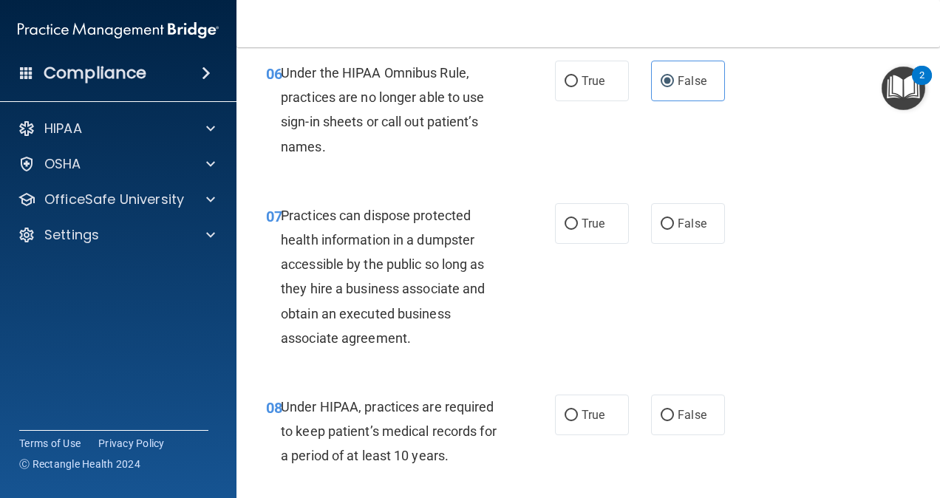
scroll to position [897, 0]
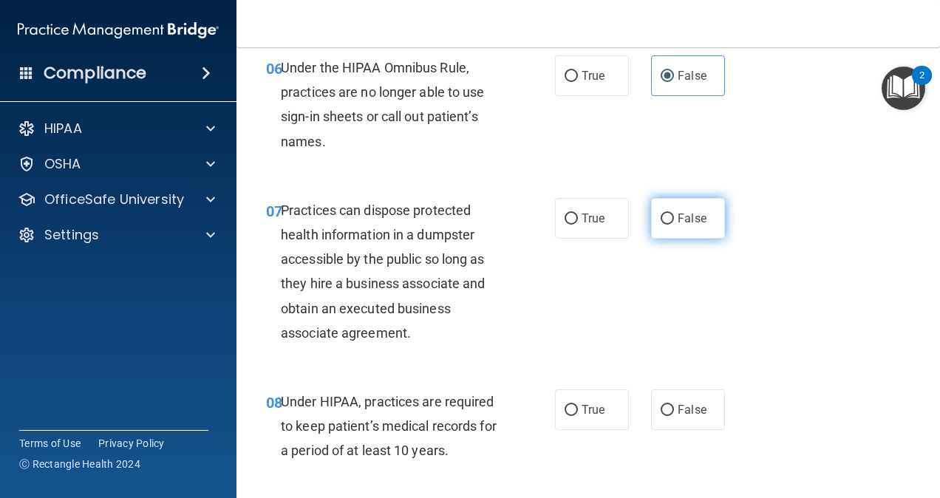
click at [682, 225] on span "False" at bounding box center [692, 218] width 29 height 14
click at [674, 225] on input "False" at bounding box center [667, 219] width 13 height 11
radio input "true"
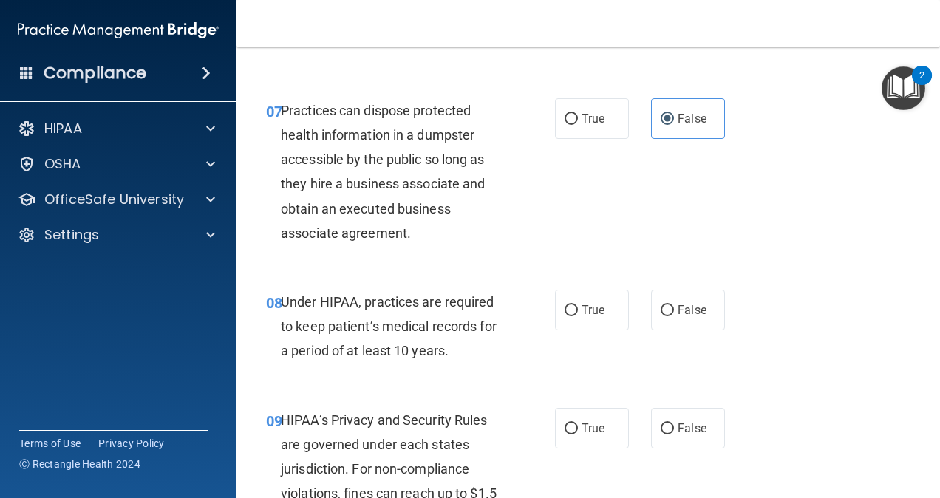
scroll to position [998, 0]
click at [678, 316] on span "False" at bounding box center [692, 309] width 29 height 14
click at [674, 316] on input "False" at bounding box center [667, 310] width 13 height 11
radio input "true"
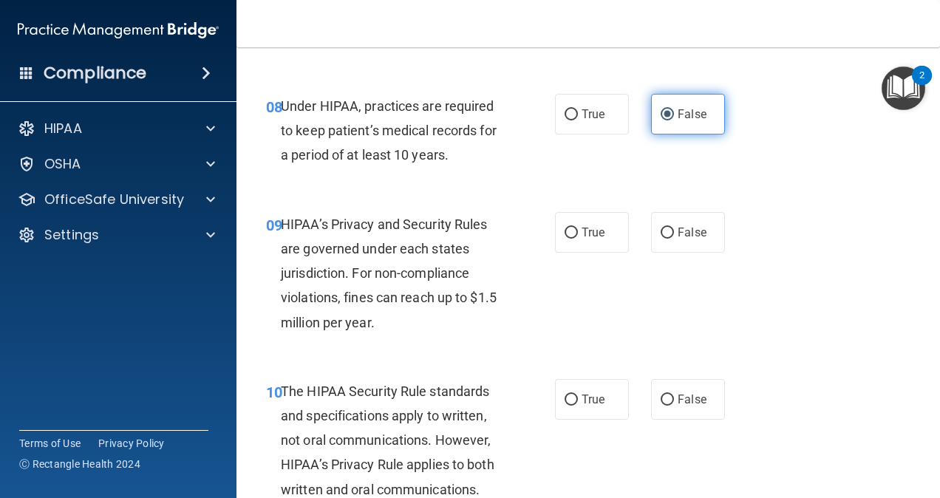
scroll to position [1194, 0]
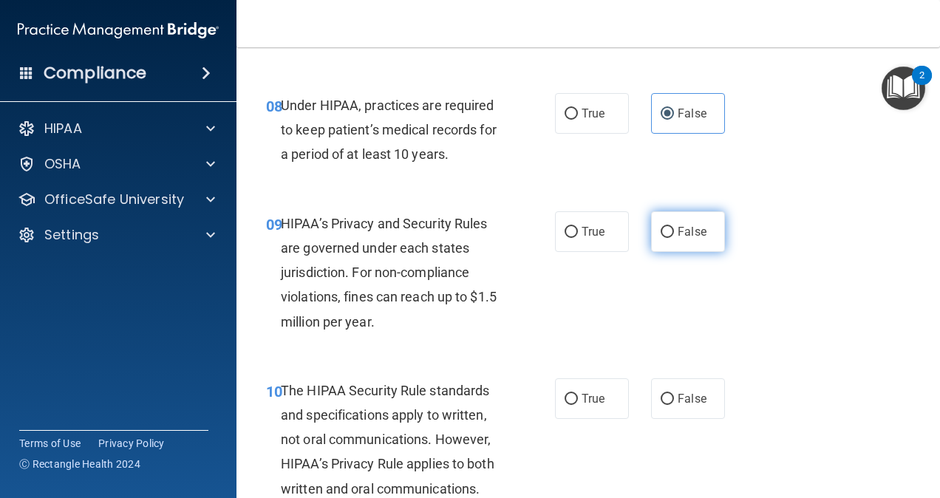
click at [660, 252] on label "False" at bounding box center [688, 231] width 74 height 41
click at [661, 238] on input "False" at bounding box center [667, 232] width 13 height 11
radio input "true"
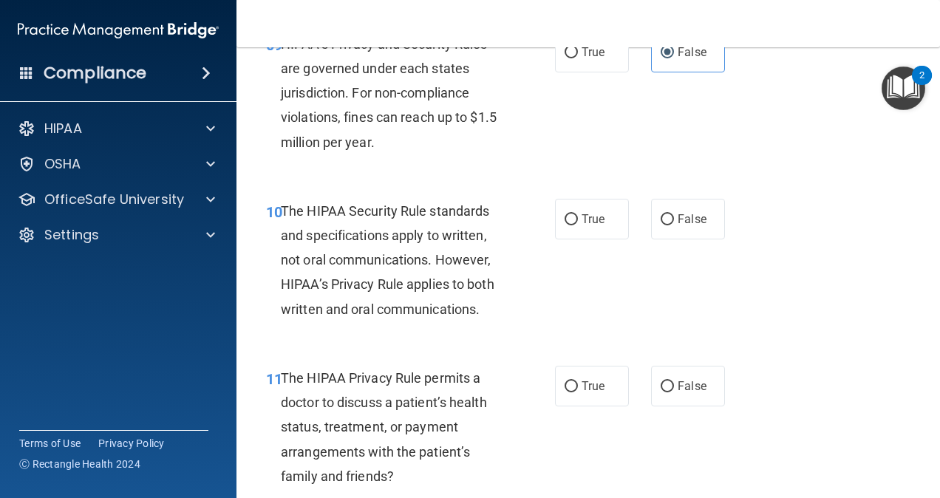
scroll to position [1374, 0]
click at [605, 239] on label "True" at bounding box center [592, 218] width 74 height 41
click at [578, 225] on input "True" at bounding box center [571, 219] width 13 height 11
radio input "true"
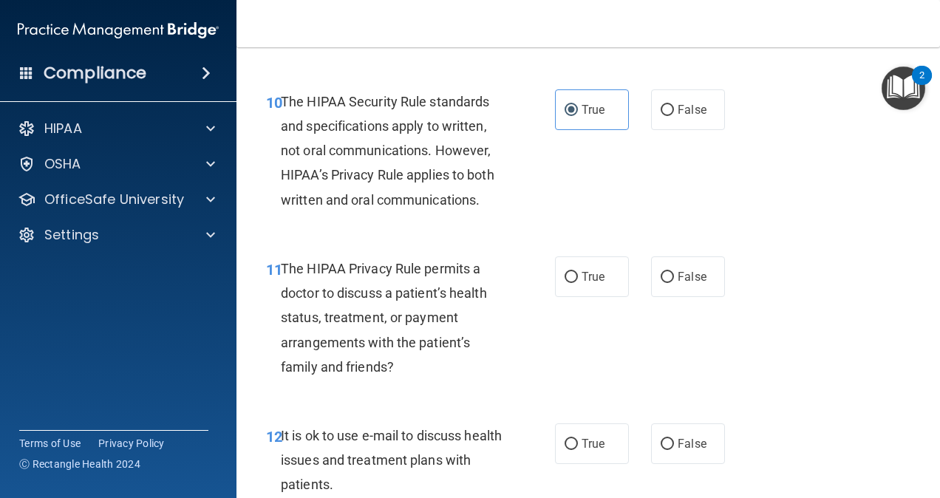
scroll to position [1482, 0]
click at [609, 298] on label "True" at bounding box center [592, 277] width 74 height 41
click at [578, 284] on input "True" at bounding box center [571, 278] width 13 height 11
radio input "true"
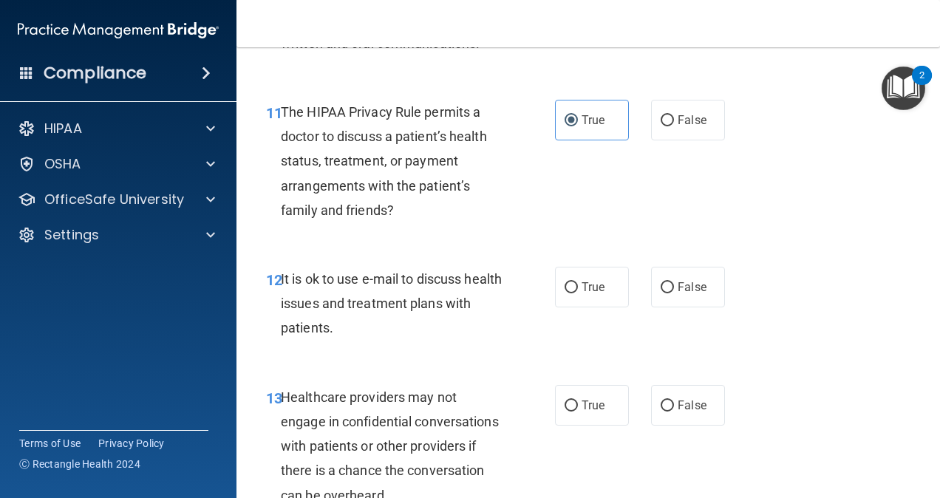
scroll to position [1639, 0]
click at [673, 308] on label "False" at bounding box center [688, 288] width 74 height 41
click at [673, 294] on input "False" at bounding box center [667, 288] width 13 height 11
radio input "true"
click at [582, 295] on span "True" at bounding box center [593, 288] width 23 height 14
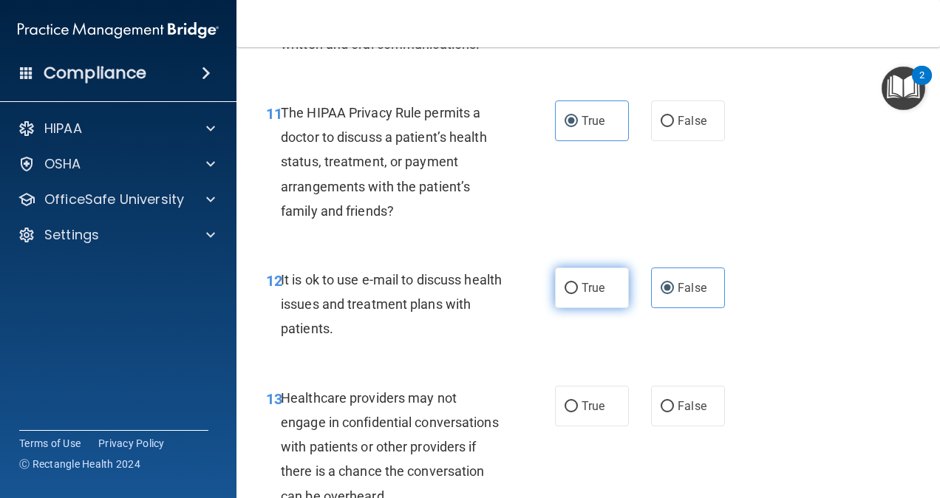
click at [578, 294] on input "True" at bounding box center [571, 288] width 13 height 11
radio input "true"
radio input "false"
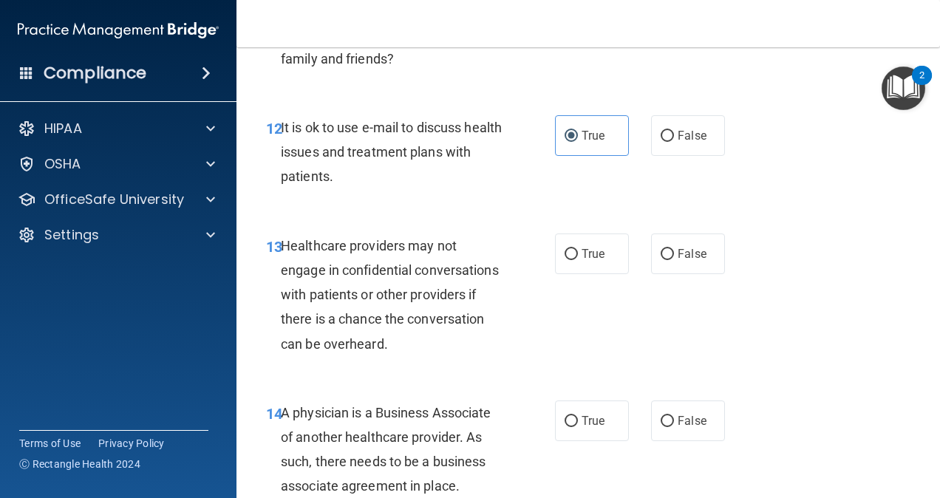
scroll to position [1792, 0]
click at [703, 274] on label "False" at bounding box center [688, 253] width 74 height 41
click at [674, 259] on input "False" at bounding box center [667, 253] width 13 height 11
radio input "true"
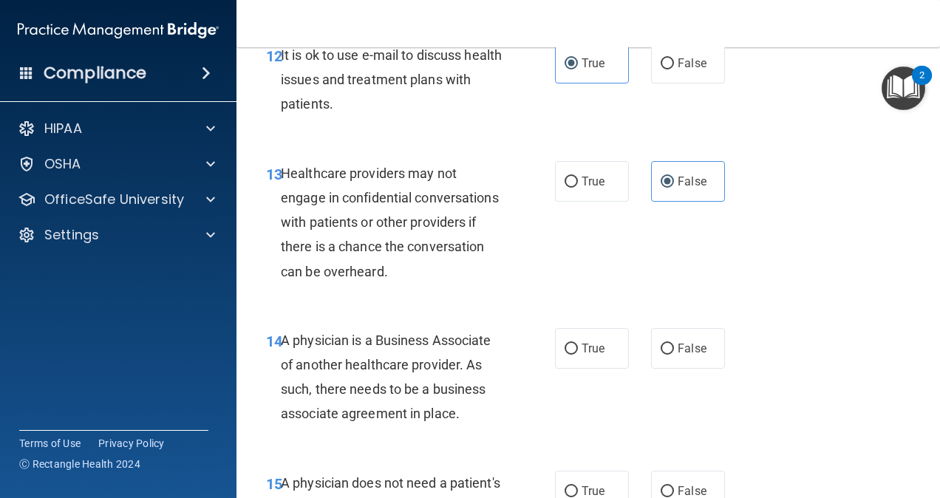
scroll to position [1872, 0]
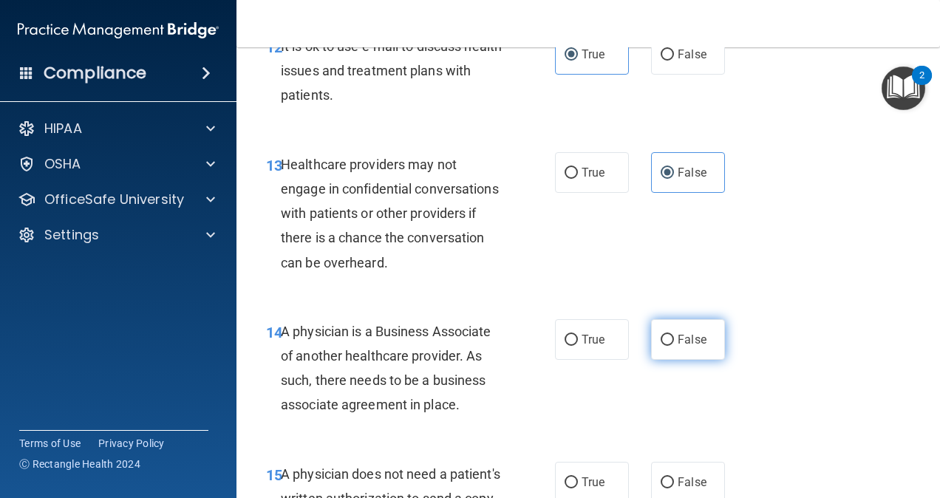
click at [655, 360] on label "False" at bounding box center [688, 339] width 74 height 41
click at [661, 346] on input "False" at bounding box center [667, 340] width 13 height 11
radio input "true"
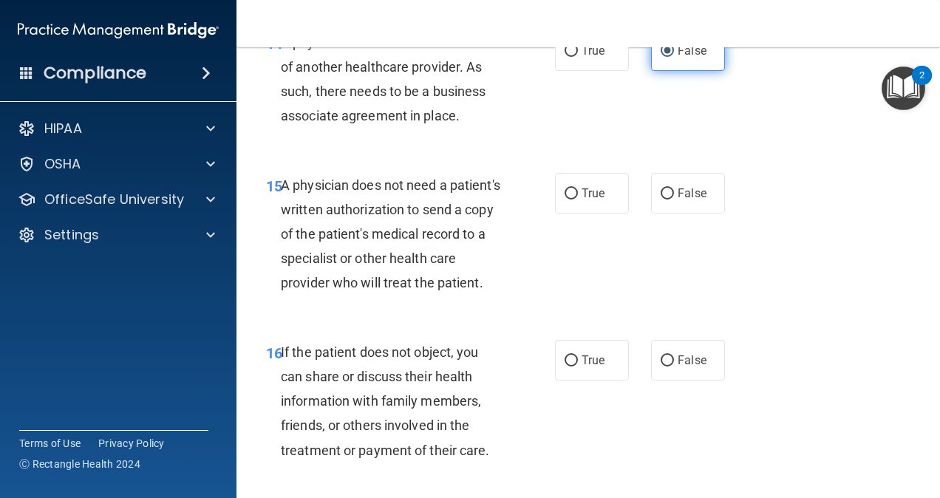
scroll to position [2162, 0]
click at [605, 213] on label "True" at bounding box center [592, 192] width 74 height 41
click at [578, 199] on input "True" at bounding box center [571, 193] width 13 height 11
radio input "true"
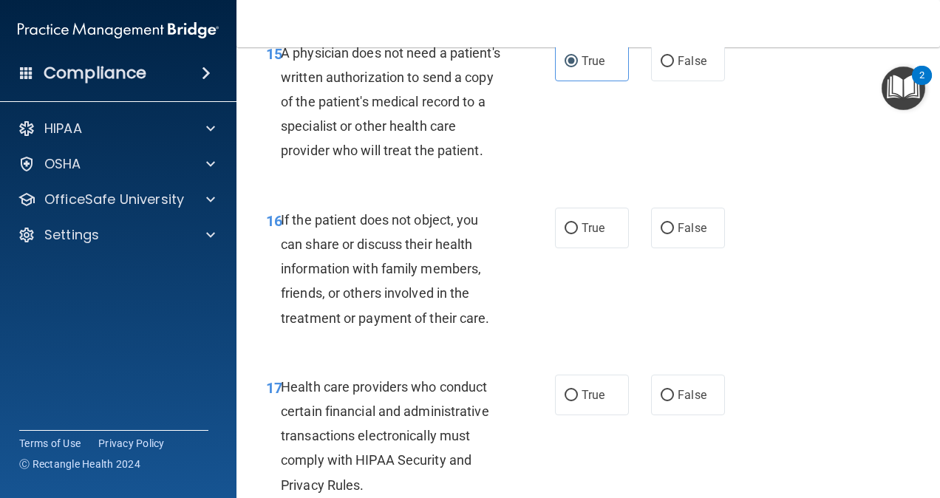
scroll to position [2299, 0]
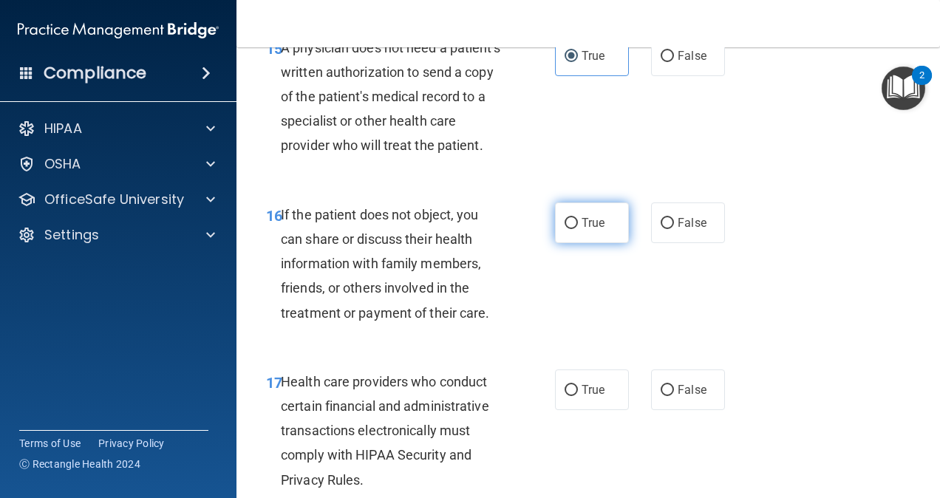
click at [582, 230] on span "True" at bounding box center [593, 223] width 23 height 14
click at [576, 229] on input "True" at bounding box center [571, 223] width 13 height 11
radio input "true"
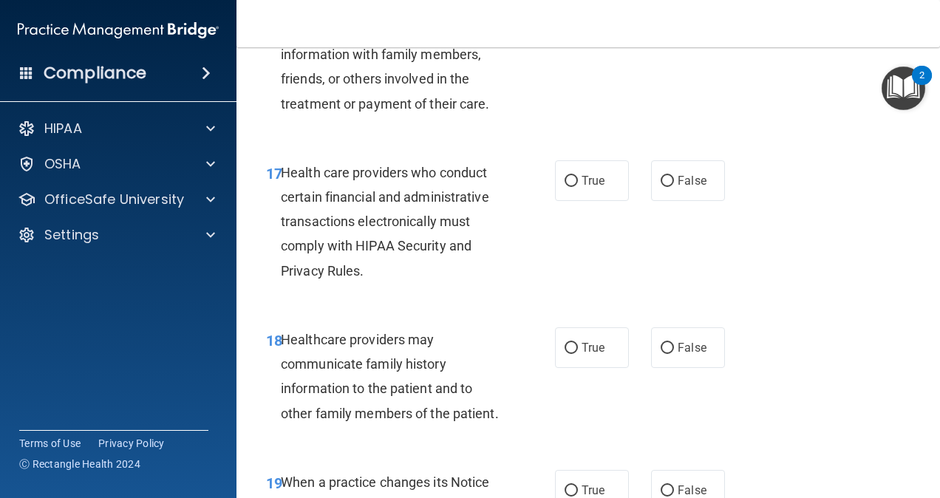
scroll to position [2514, 0]
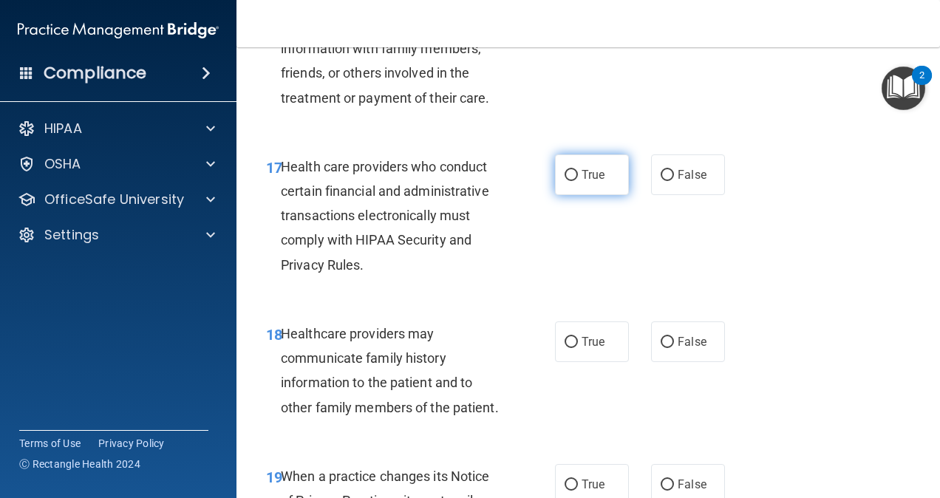
click at [595, 182] on span "True" at bounding box center [593, 175] width 23 height 14
click at [578, 181] on input "True" at bounding box center [571, 175] width 13 height 11
radio input "true"
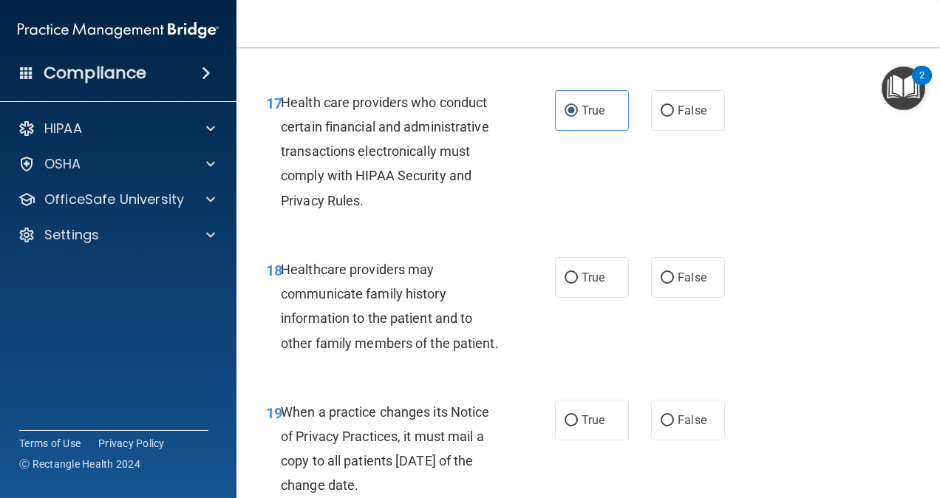
scroll to position [2593, 0]
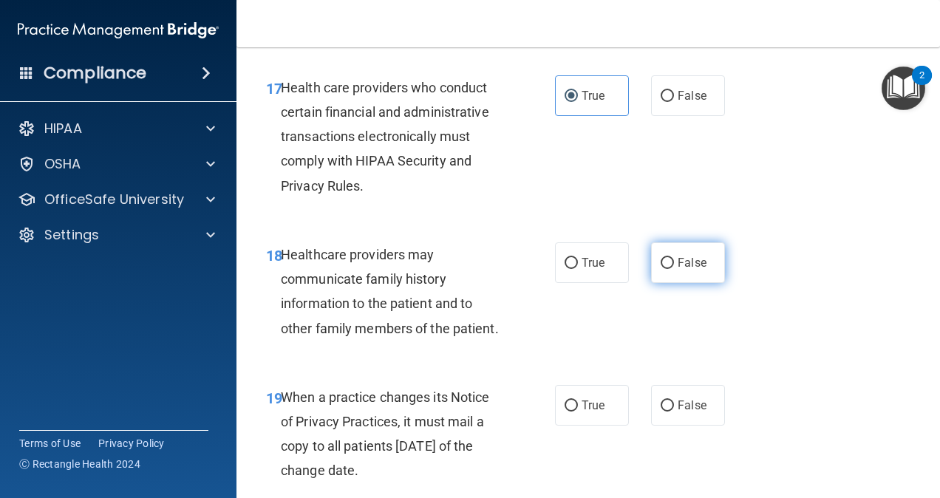
click at [667, 283] on label "False" at bounding box center [688, 262] width 74 height 41
click at [667, 269] on input "False" at bounding box center [667, 263] width 13 height 11
radio input "true"
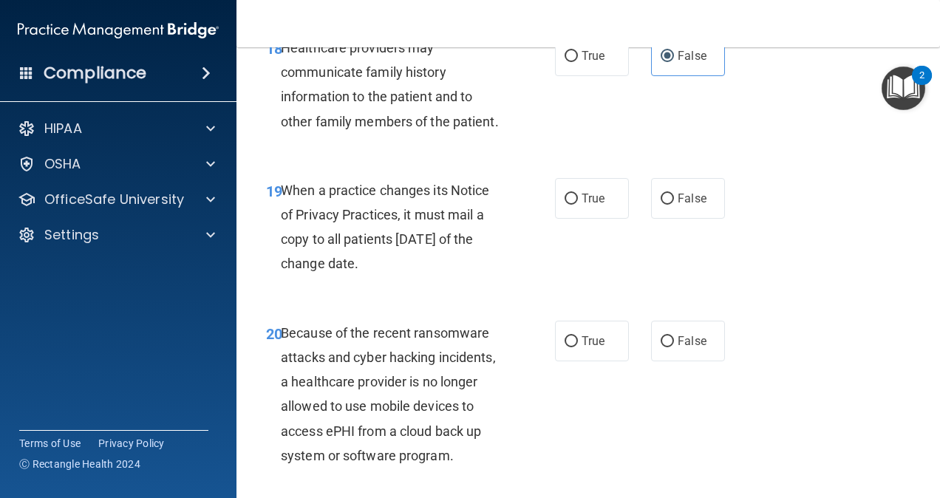
scroll to position [2793, 0]
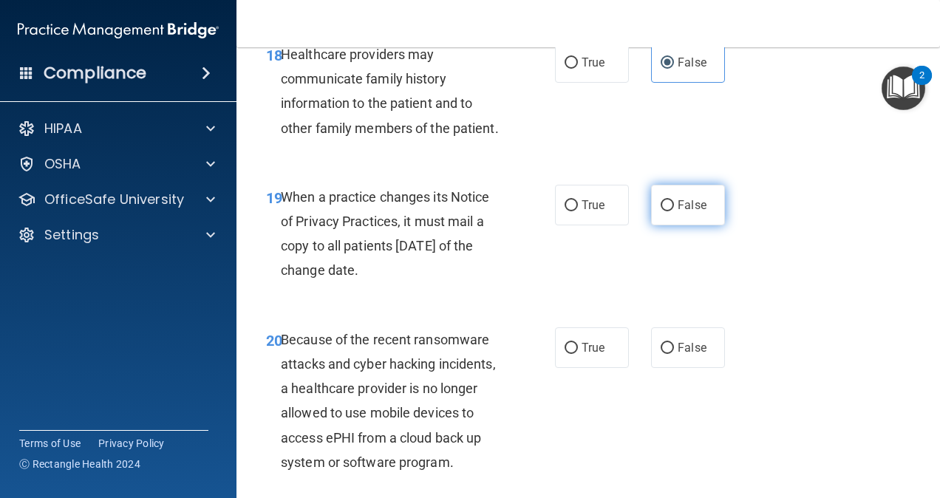
click at [703, 225] on label "False" at bounding box center [688, 205] width 74 height 41
click at [674, 211] on input "False" at bounding box center [667, 205] width 13 height 11
radio input "true"
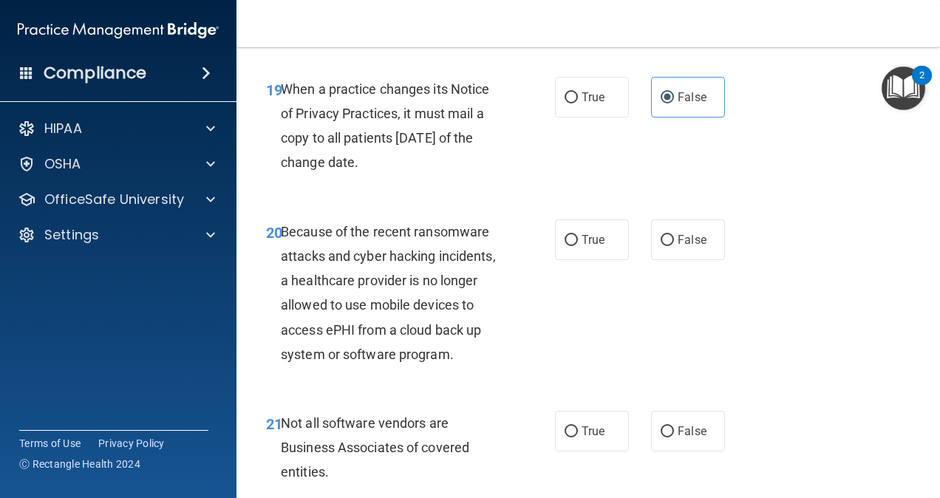
scroll to position [2938, 0]
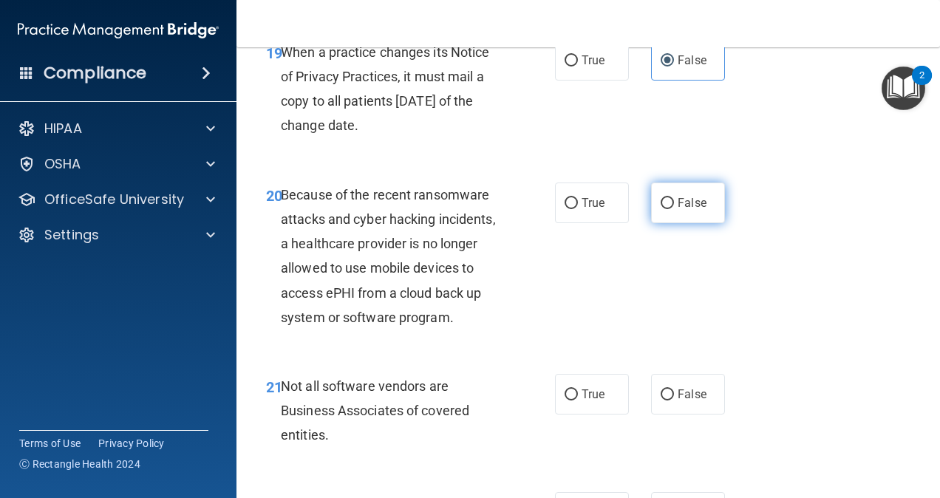
click at [678, 210] on span "False" at bounding box center [692, 203] width 29 height 14
click at [674, 209] on input "False" at bounding box center [667, 203] width 13 height 11
radio input "true"
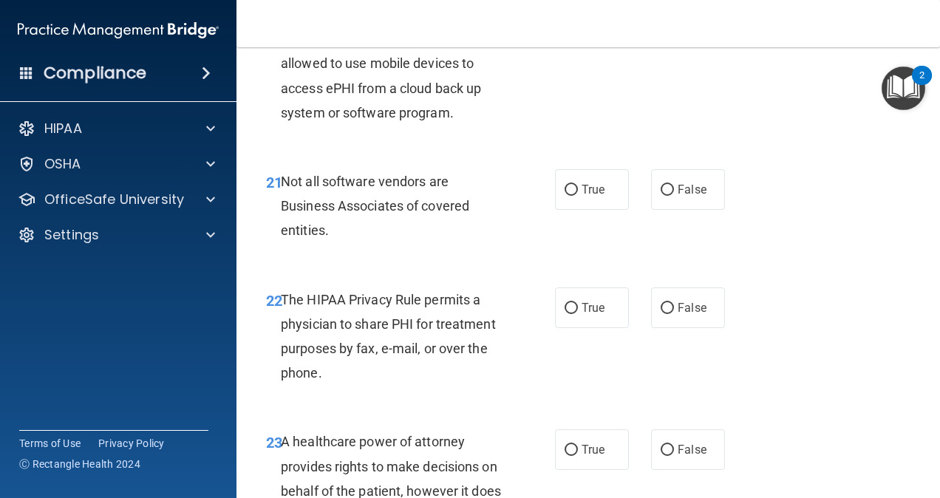
scroll to position [3144, 0]
click at [595, 196] on span "True" at bounding box center [593, 189] width 23 height 14
click at [578, 195] on input "True" at bounding box center [571, 189] width 13 height 11
radio input "true"
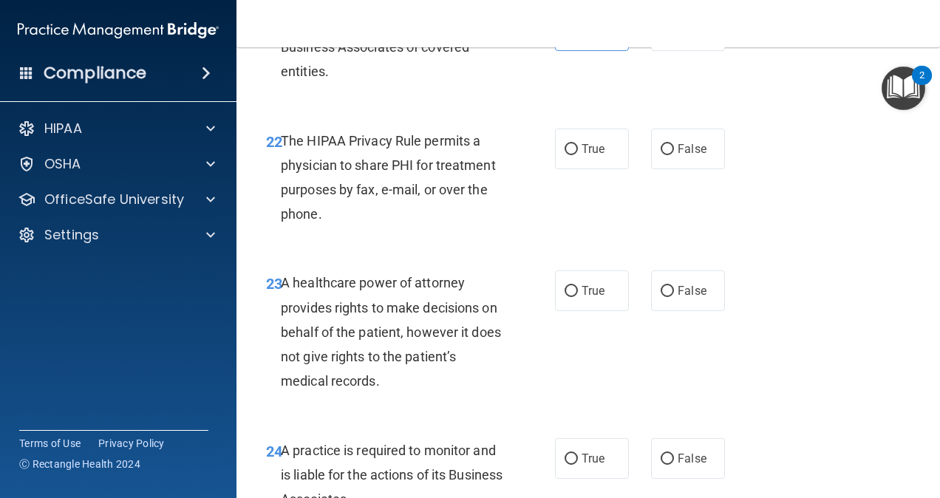
scroll to position [3303, 0]
click at [592, 155] on span "True" at bounding box center [593, 148] width 23 height 14
click at [578, 154] on input "True" at bounding box center [571, 148] width 13 height 11
radio input "true"
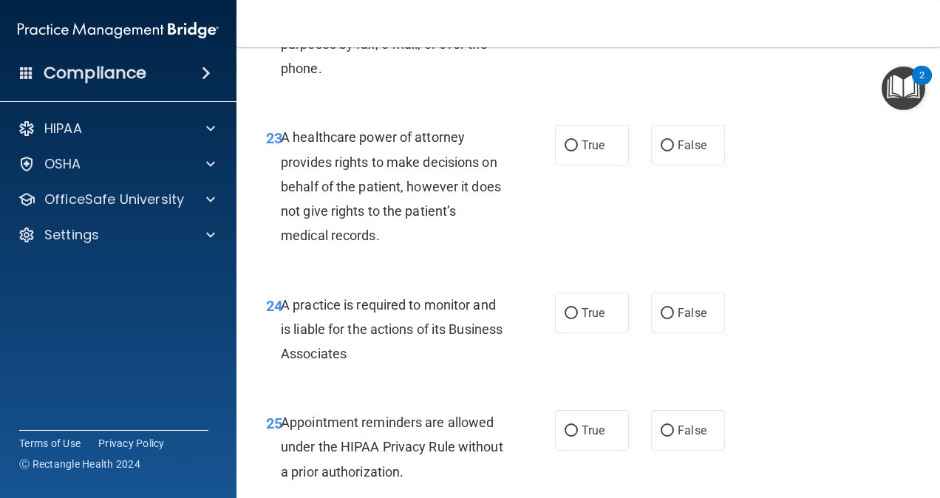
scroll to position [3452, 0]
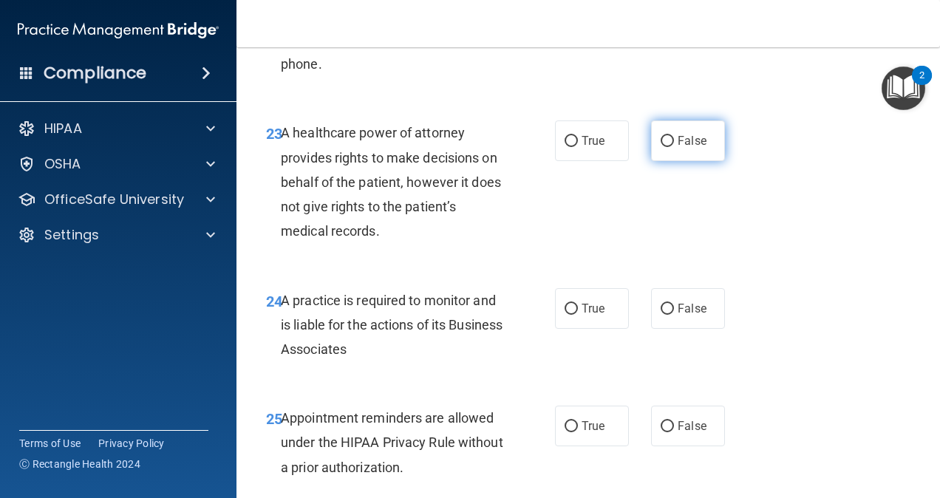
click at [676, 161] on label "False" at bounding box center [688, 140] width 74 height 41
click at [674, 147] on input "False" at bounding box center [667, 141] width 13 height 11
radio input "true"
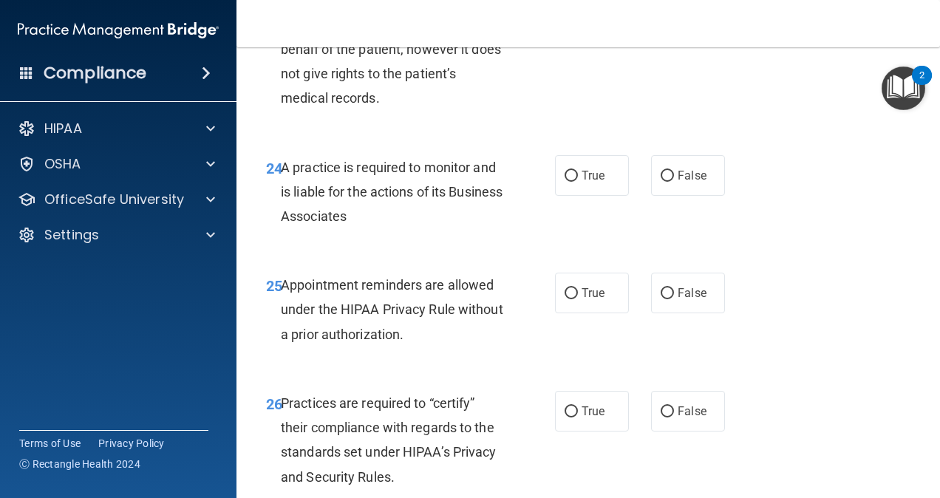
scroll to position [3606, 0]
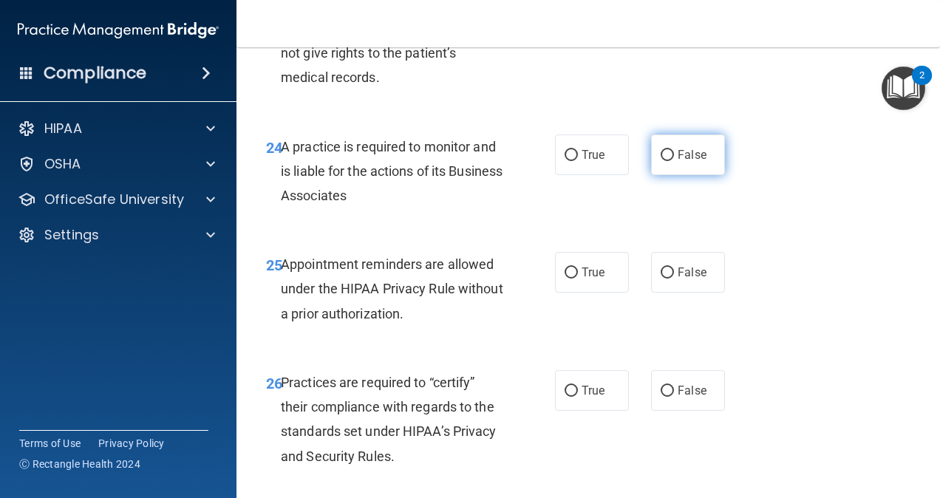
click at [670, 175] on label "False" at bounding box center [688, 155] width 74 height 41
click at [670, 161] on input "False" at bounding box center [667, 155] width 13 height 11
radio input "true"
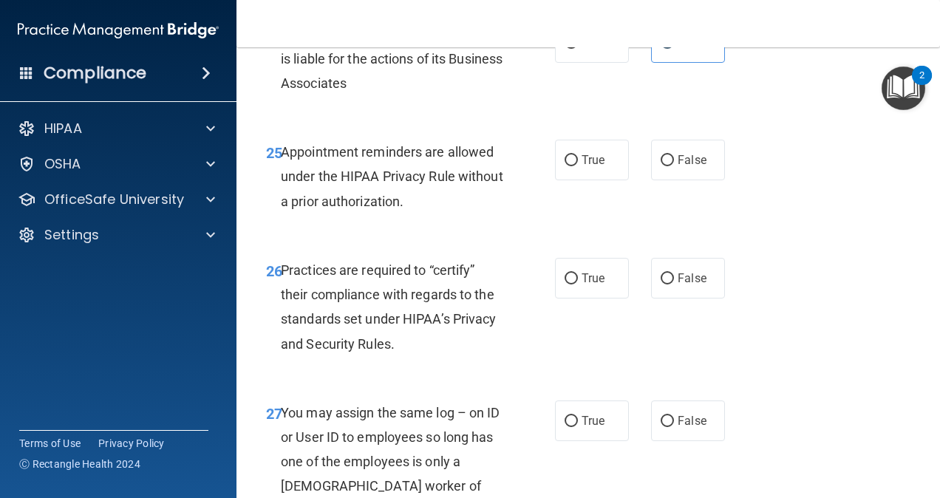
scroll to position [3720, 0]
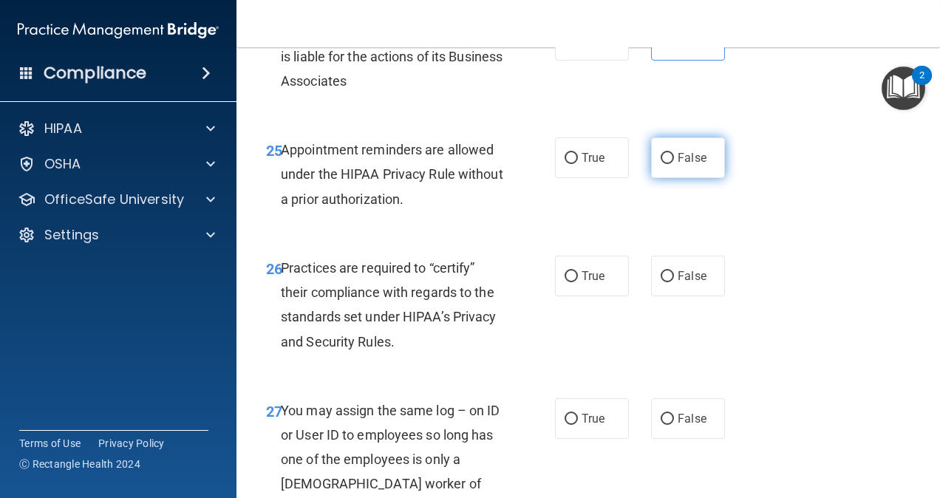
click at [688, 165] on span "False" at bounding box center [692, 158] width 29 height 14
click at [674, 164] on input "False" at bounding box center [667, 158] width 13 height 11
radio input "true"
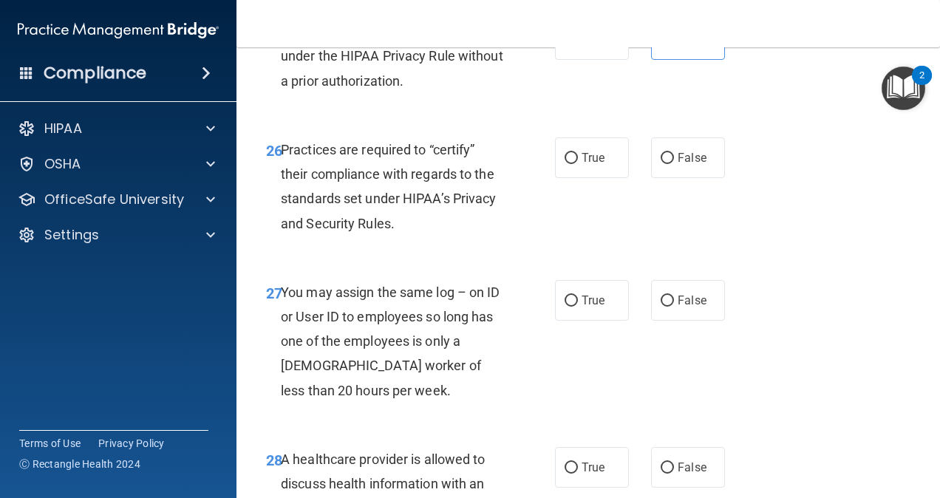
scroll to position [3839, 0]
click at [606, 177] on label "True" at bounding box center [592, 157] width 74 height 41
click at [578, 163] on input "True" at bounding box center [571, 157] width 13 height 11
radio input "true"
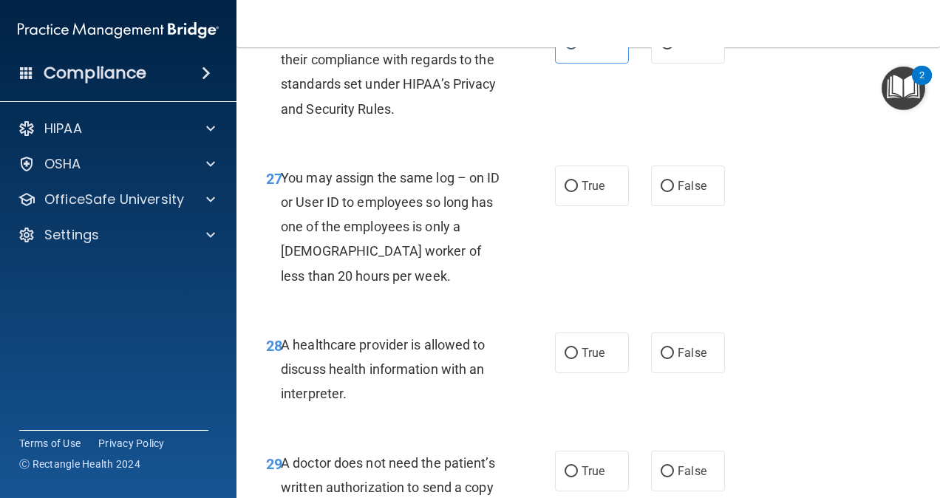
scroll to position [3956, 0]
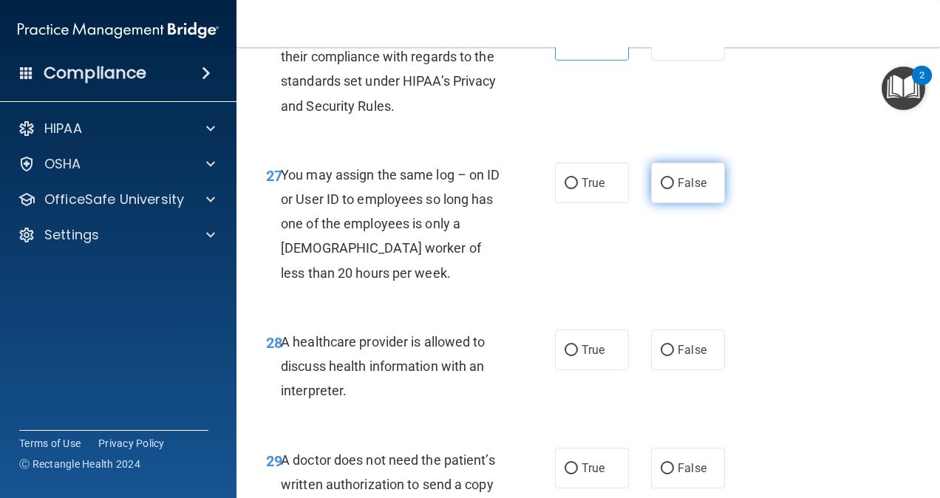
click at [675, 203] on label "False" at bounding box center [688, 183] width 74 height 41
click at [674, 189] on input "False" at bounding box center [667, 183] width 13 height 11
radio input "true"
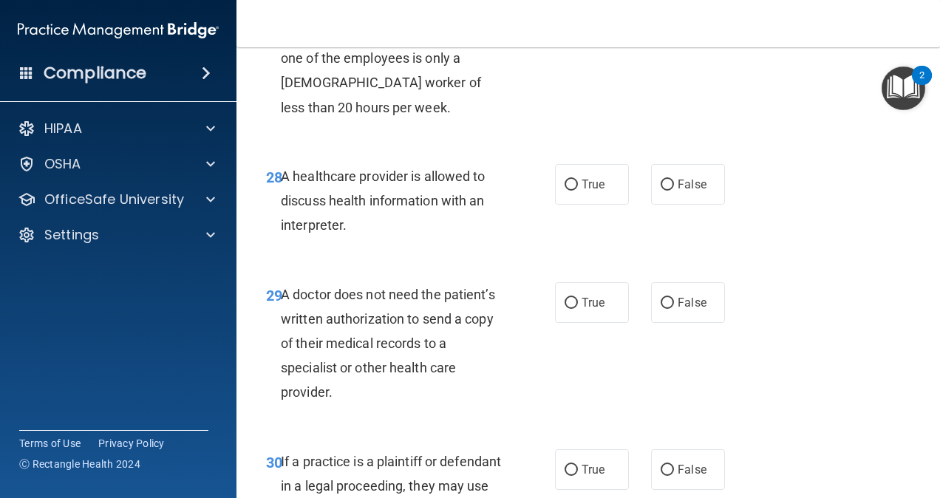
scroll to position [4122, 0]
click at [584, 204] on label "True" at bounding box center [592, 183] width 74 height 41
click at [578, 190] on input "True" at bounding box center [571, 184] width 13 height 11
radio input "true"
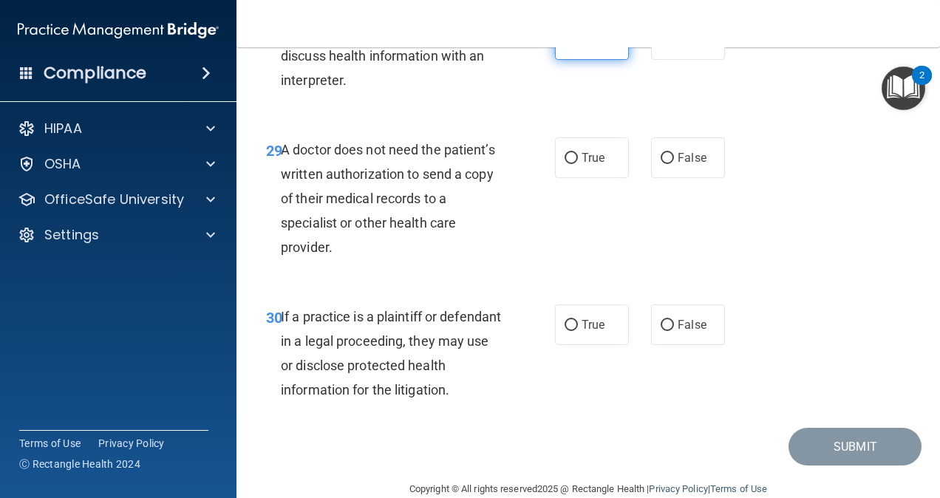
scroll to position [4294, 0]
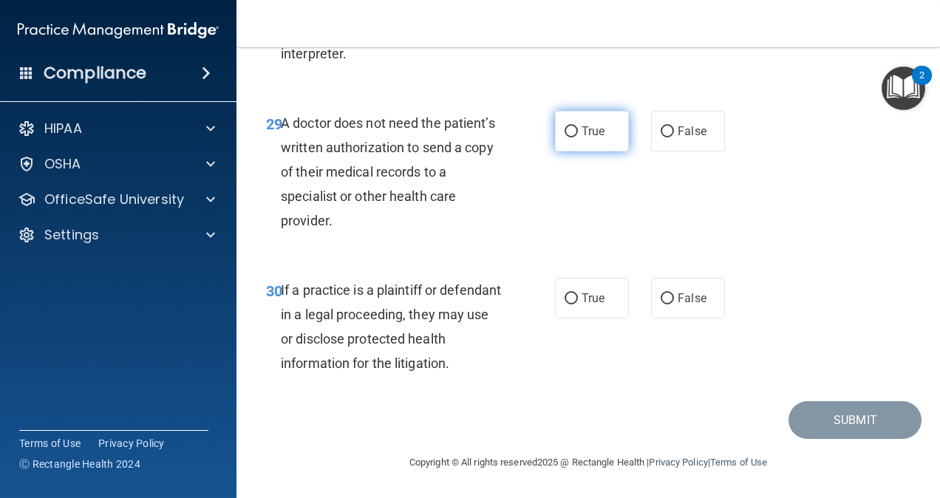
click at [614, 152] on label "True" at bounding box center [592, 131] width 74 height 41
click at [578, 137] on input "True" at bounding box center [571, 131] width 13 height 11
radio input "true"
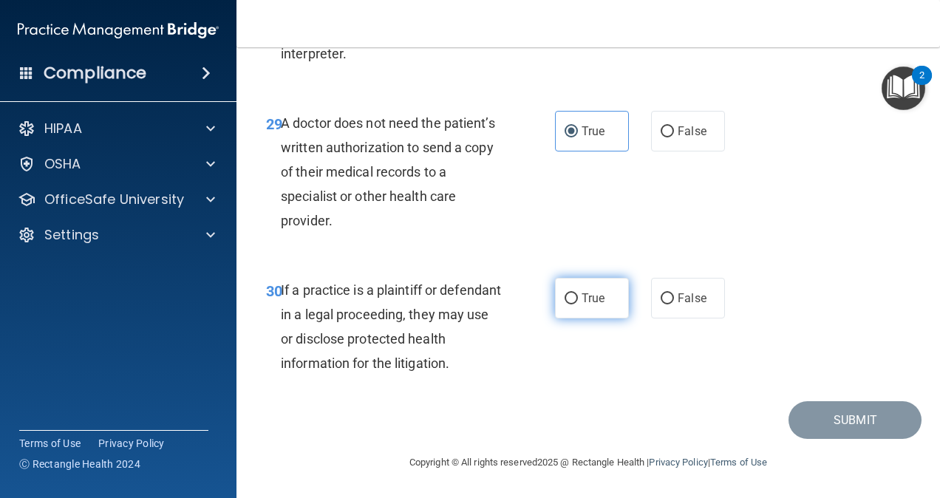
click at [585, 319] on label "True" at bounding box center [592, 298] width 74 height 41
click at [578, 305] on input "True" at bounding box center [571, 298] width 13 height 11
radio input "true"
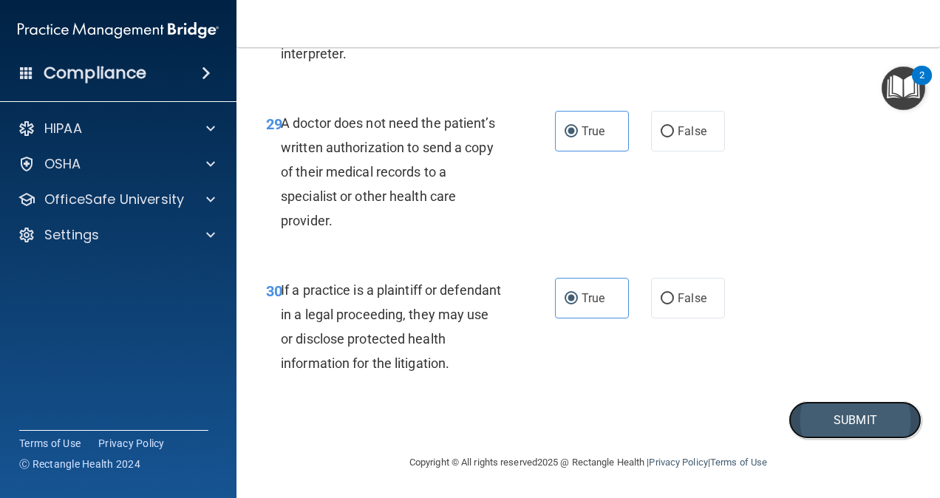
click at [831, 439] on button "Submit" at bounding box center [855, 420] width 133 height 38
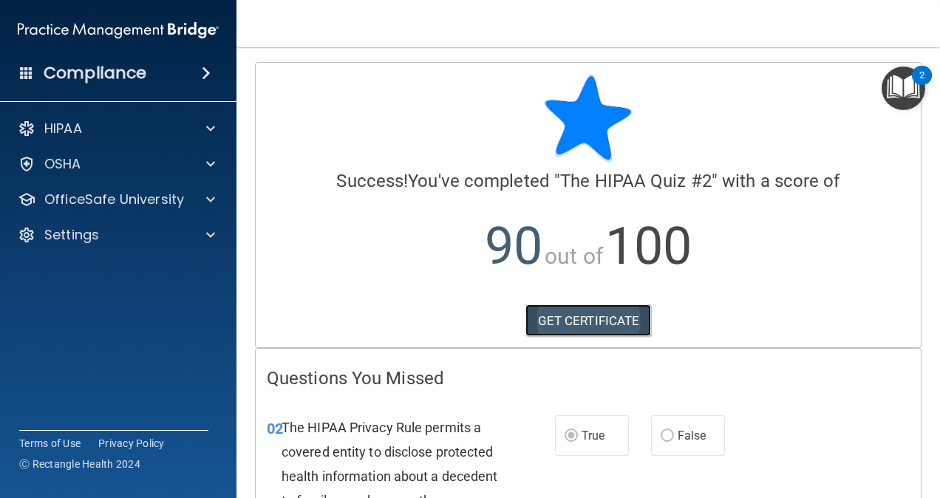
click at [577, 317] on link "GET CERTIFICATE" at bounding box center [589, 321] width 126 height 33
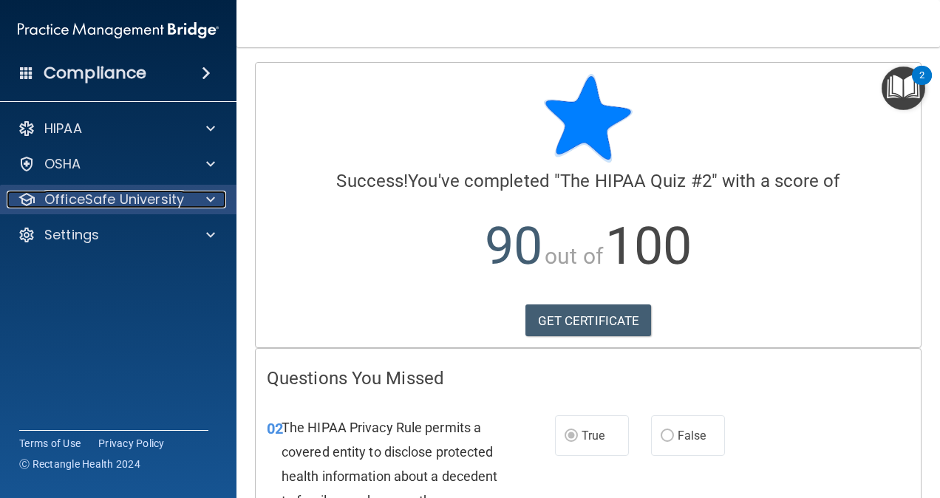
click at [126, 193] on p "OfficeSafe University" at bounding box center [114, 200] width 140 height 18
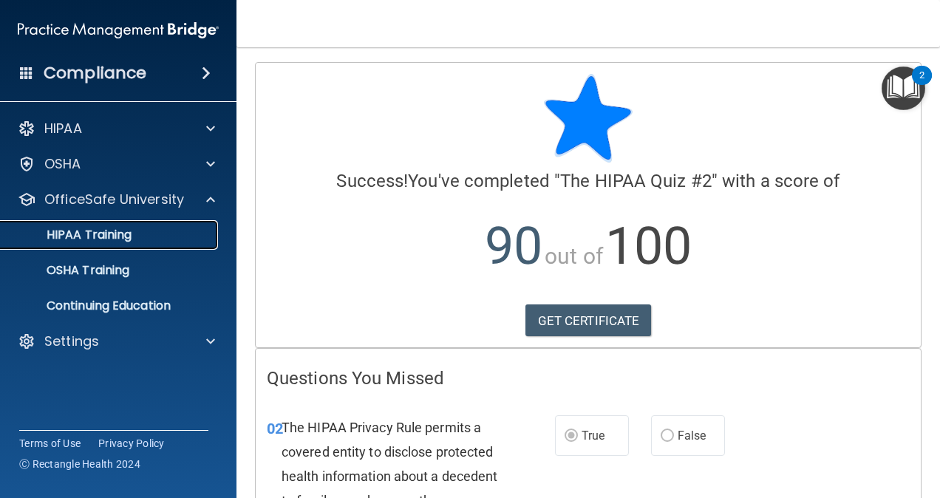
click at [167, 243] on link "HIPAA Training" at bounding box center [101, 235] width 233 height 30
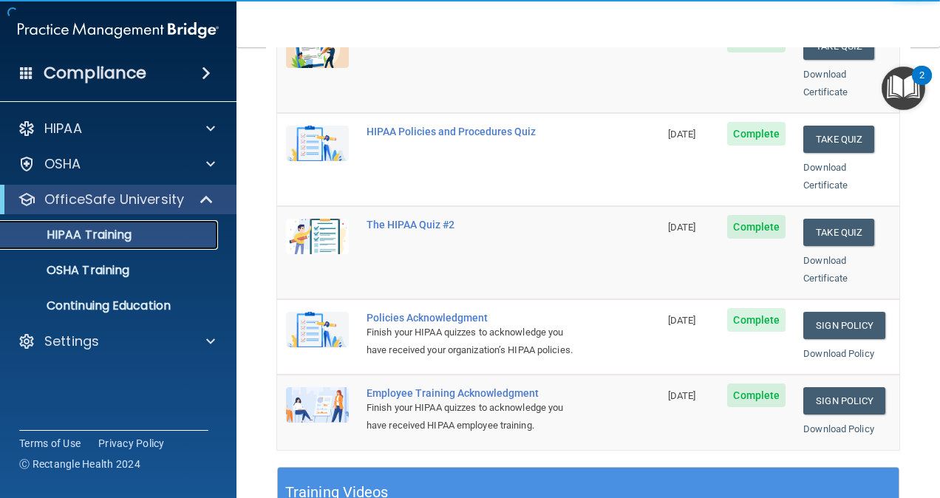
scroll to position [264, 0]
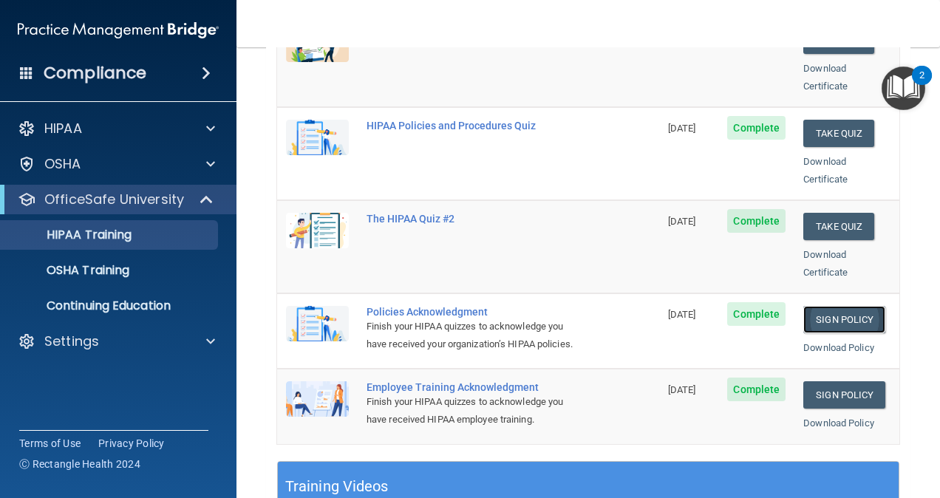
click at [832, 306] on link "Sign Policy" at bounding box center [845, 319] width 82 height 27
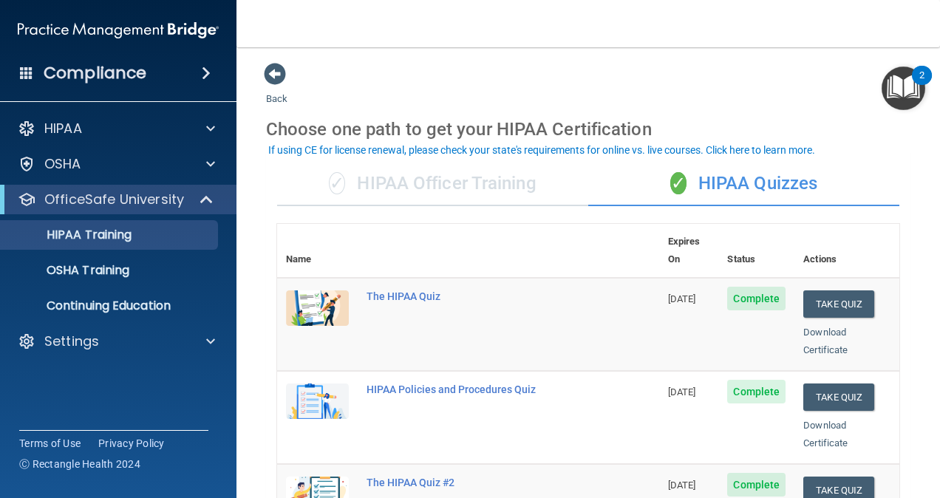
click at [895, 78] on img "Open Resource Center, 2 new notifications" at bounding box center [904, 89] width 44 height 44
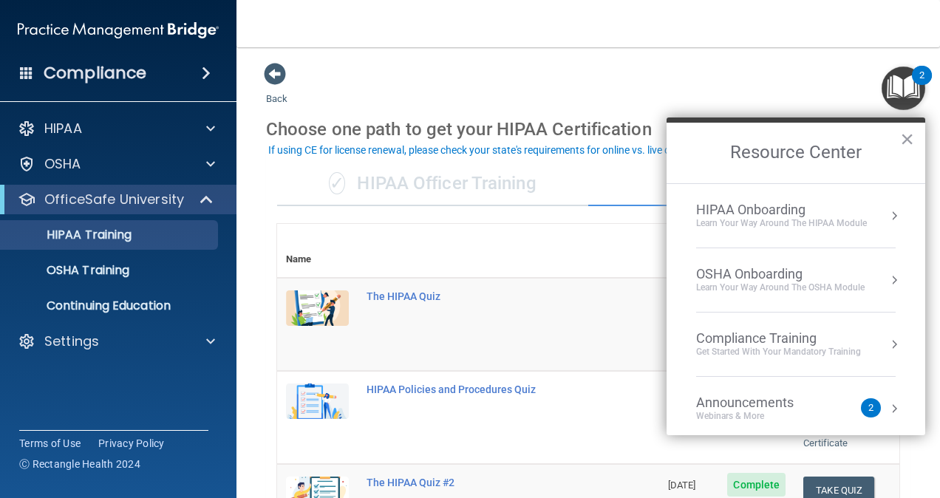
scroll to position [80, 0]
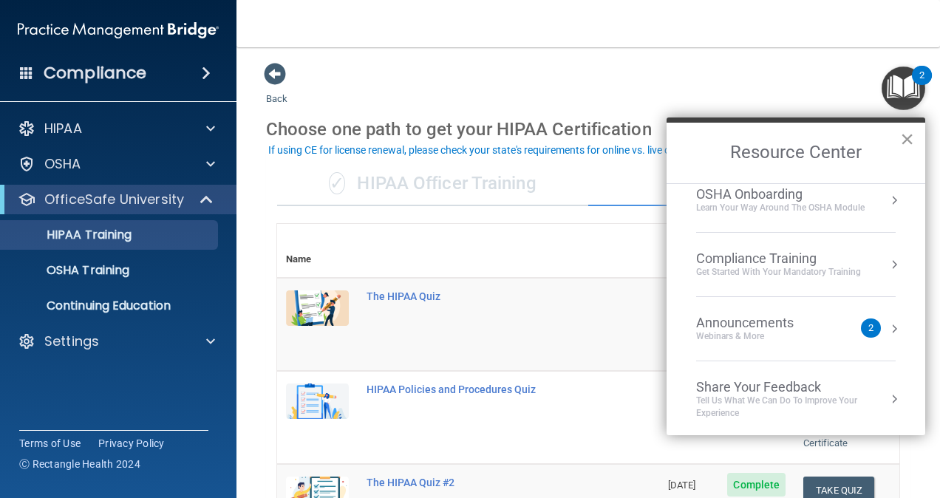
click at [911, 142] on button "×" at bounding box center [907, 139] width 14 height 24
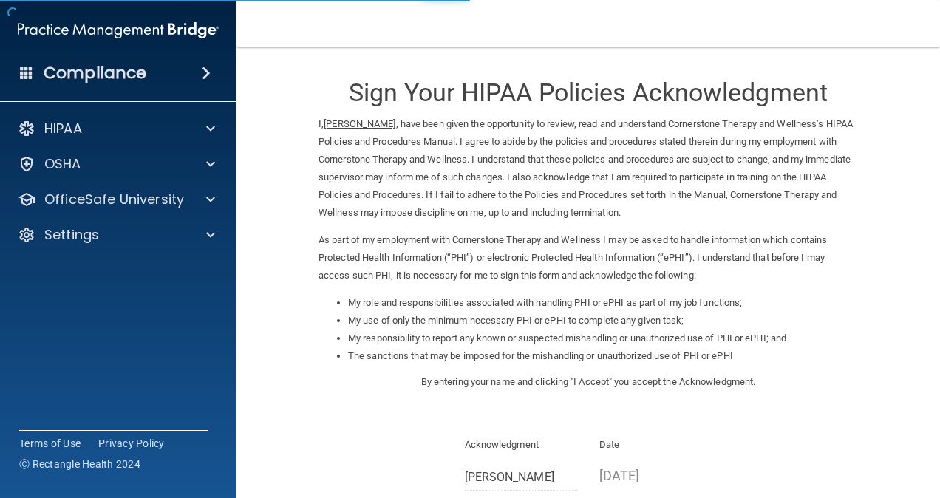
scroll to position [179, 0]
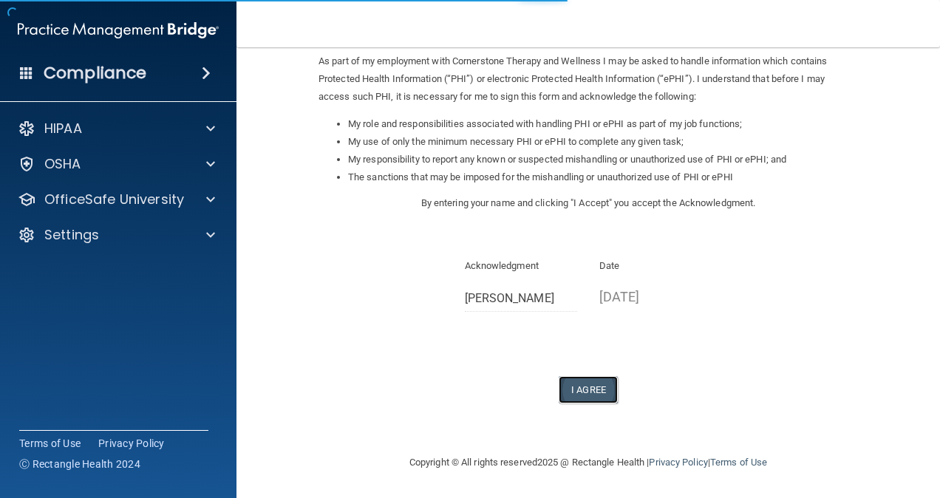
click at [563, 383] on button "I Agree" at bounding box center [588, 389] width 59 height 27
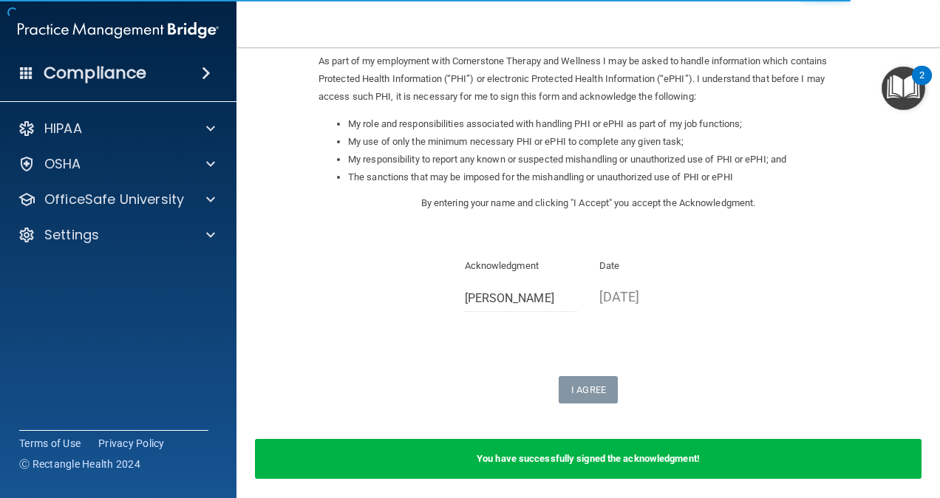
scroll to position [0, 0]
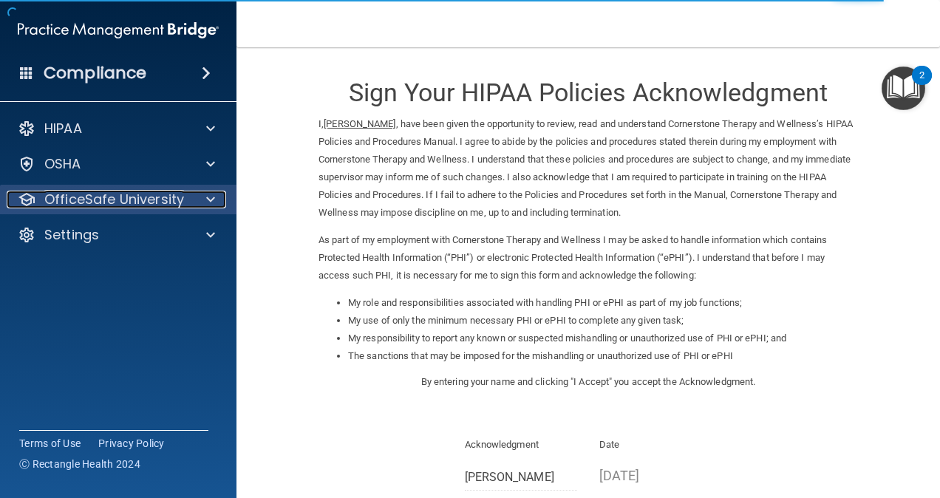
click at [154, 194] on p "OfficeSafe University" at bounding box center [114, 200] width 140 height 18
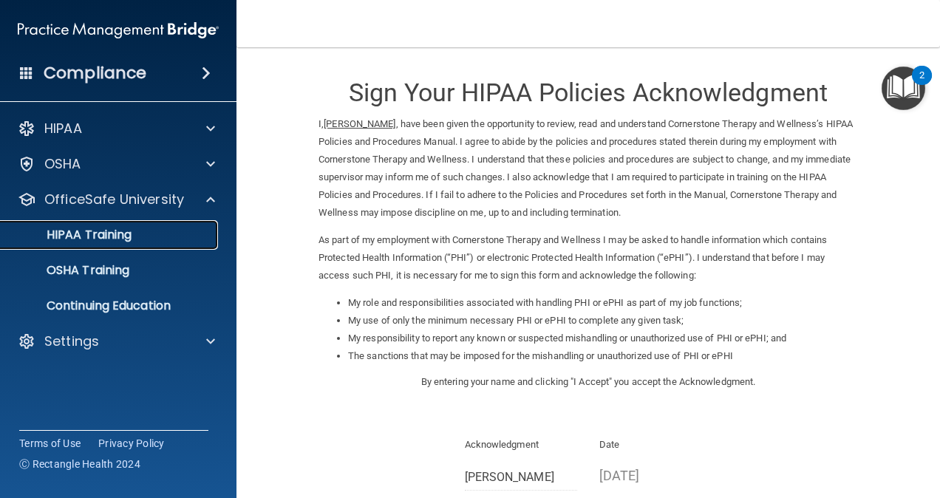
click at [170, 232] on div "HIPAA Training" at bounding box center [111, 235] width 202 height 15
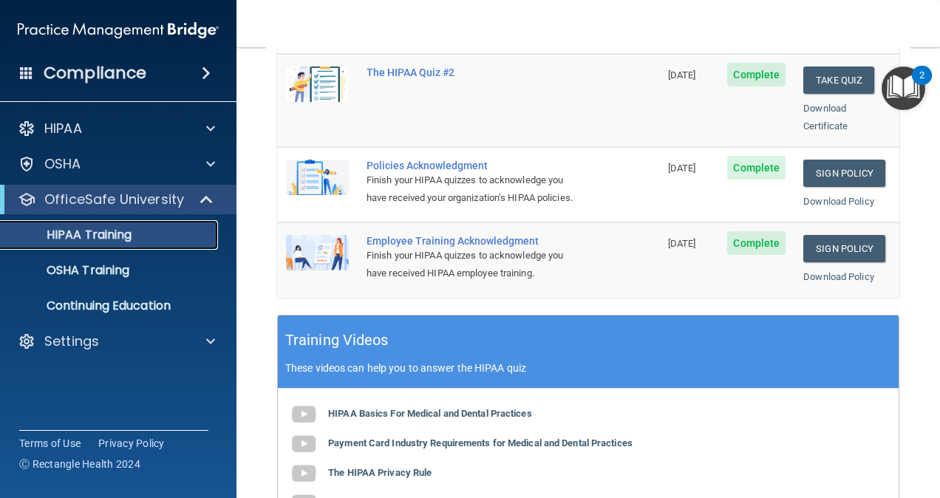
scroll to position [348, 0]
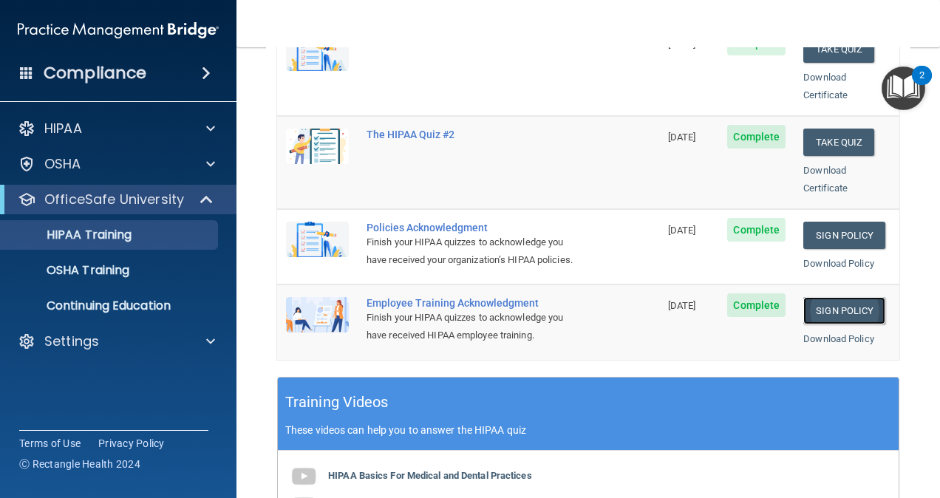
click at [859, 297] on link "Sign Policy" at bounding box center [845, 310] width 82 height 27
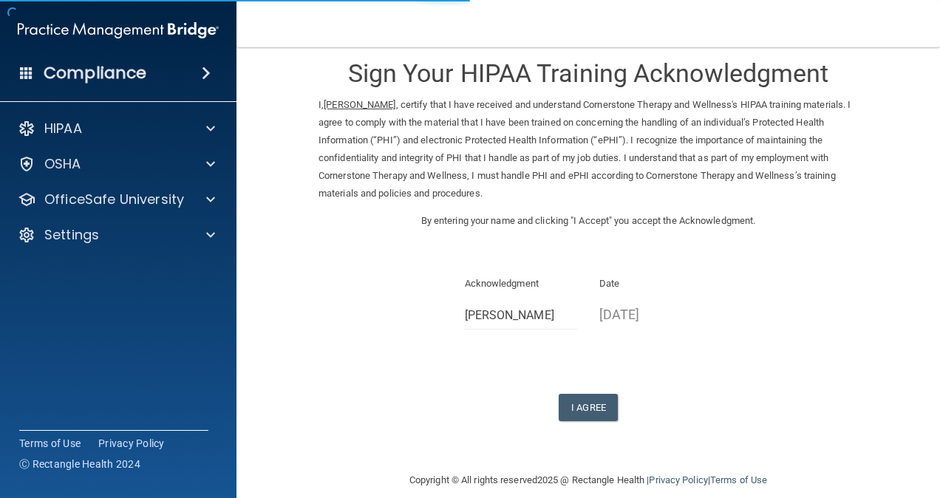
scroll to position [20, 0]
click at [570, 398] on button "I Agree" at bounding box center [588, 406] width 59 height 27
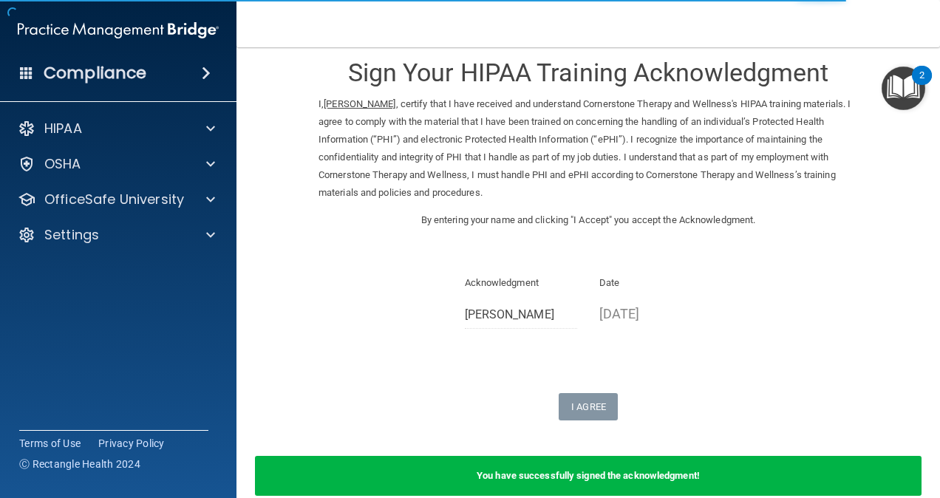
scroll to position [94, 0]
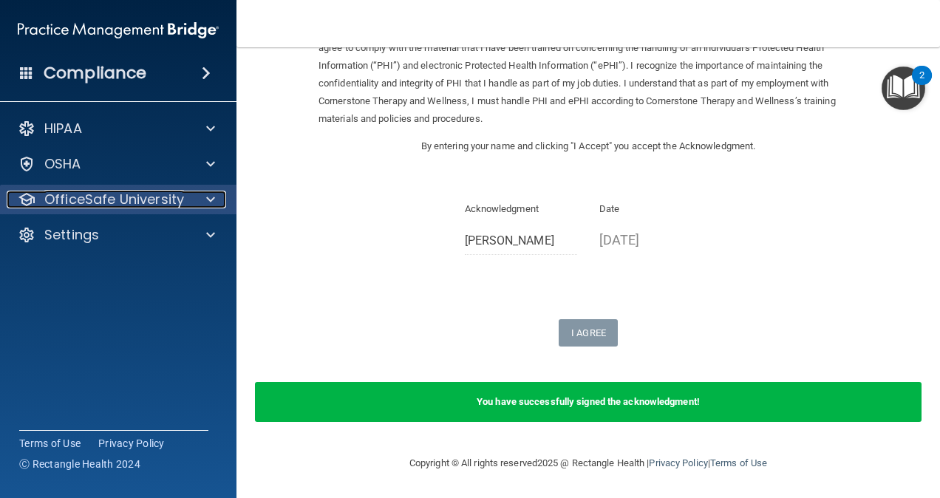
click at [143, 200] on p "OfficeSafe University" at bounding box center [114, 200] width 140 height 18
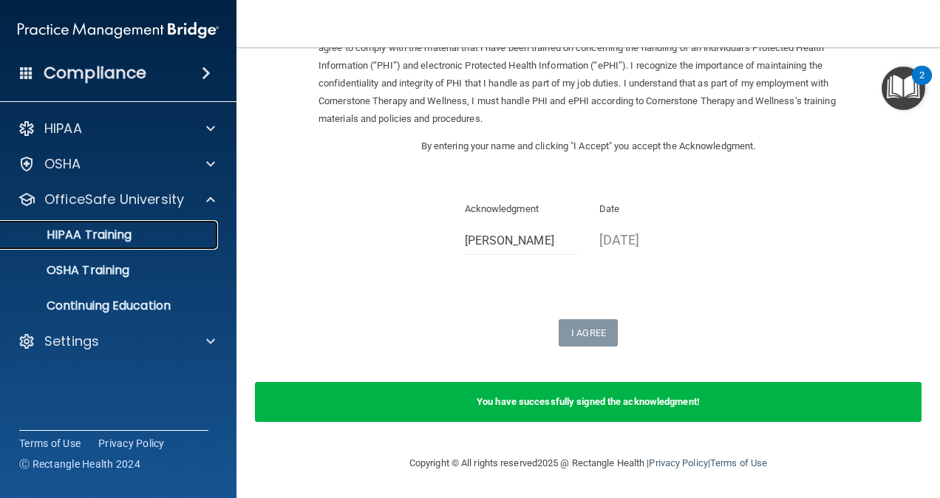
click at [169, 234] on div "HIPAA Training" at bounding box center [111, 235] width 202 height 15
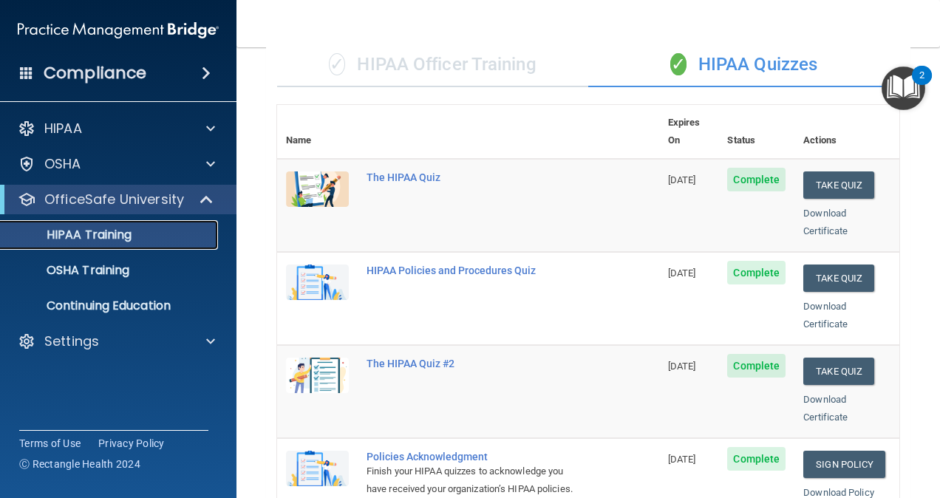
scroll to position [118, 0]
